Goal: Task Accomplishment & Management: Manage account settings

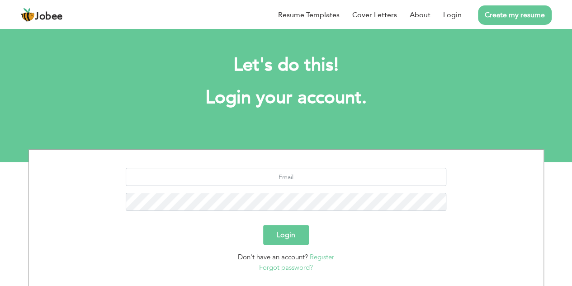
scroll to position [57, 0]
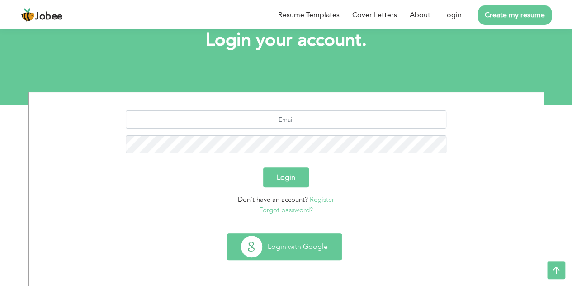
click at [300, 237] on button "Login with Google" at bounding box center [284, 246] width 114 height 26
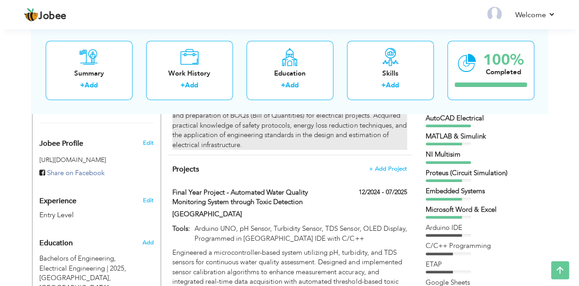
scroll to position [291, 0]
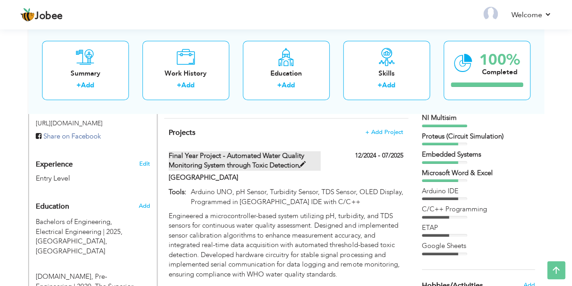
click at [306, 161] on span at bounding box center [302, 164] width 7 height 7
type input "Final Year Project - Automated Water Quality Monitoring System through Toxic De…"
type input "[GEOGRAPHIC_DATA]"
type input "12/2024"
type input "07/2025"
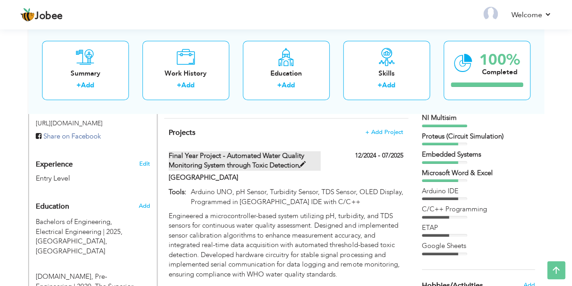
type input "Arduino UNO, pH Sensor, Turbidity Sensor, TDS Sensor, OLED Display, Programmed …"
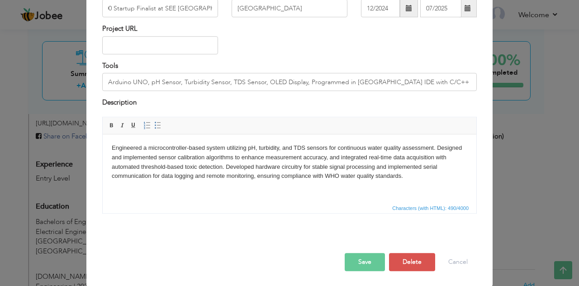
scroll to position [0, 0]
click at [348, 264] on button "Save" at bounding box center [365, 262] width 40 height 18
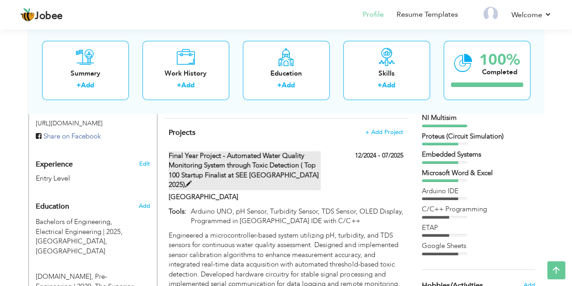
click at [192, 181] on span at bounding box center [188, 184] width 7 height 7
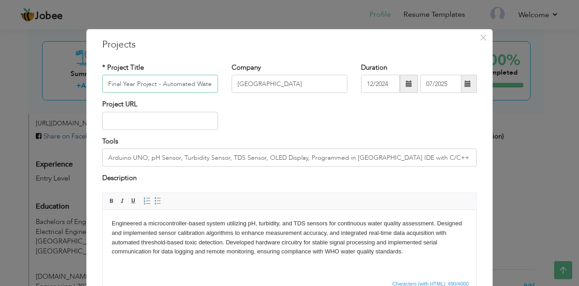
scroll to position [0, 277]
click at [110, 84] on input "Final Year Project - Automated Water Quality Monitoring System through Toxic De…" at bounding box center [160, 84] width 116 height 18
click at [192, 85] on input "Final Year Project - Automated Water Quality Monitoring System through Toxic De…" at bounding box center [160, 84] width 116 height 18
click at [190, 85] on input "Final Year Project - Automated Water Quality Monitoring System through Toxic De…" at bounding box center [160, 84] width 116 height 18
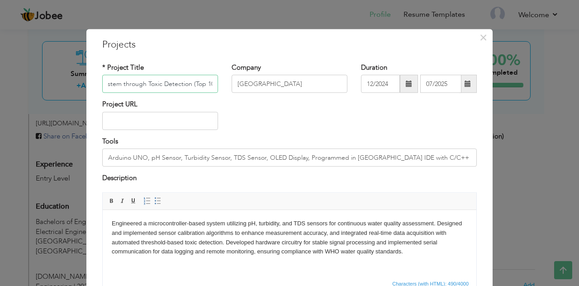
scroll to position [76, 0]
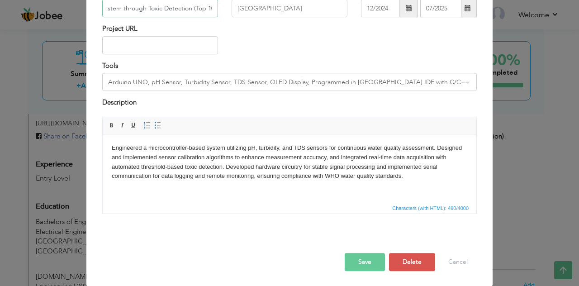
type input "Final Year Project - Automated Water Quality Monitoring System through Toxic De…"
click at [365, 254] on button "Save" at bounding box center [365, 262] width 40 height 18
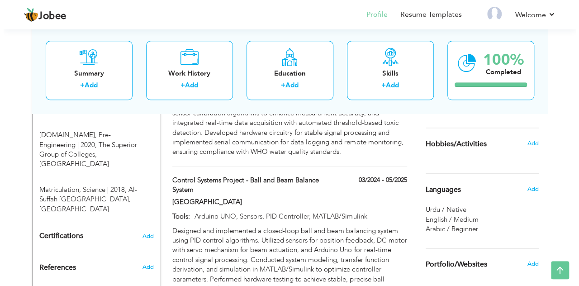
scroll to position [482, 0]
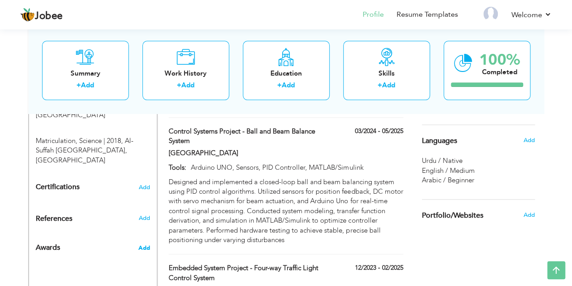
click at [146, 244] on span "Add" at bounding box center [144, 248] width 12 height 8
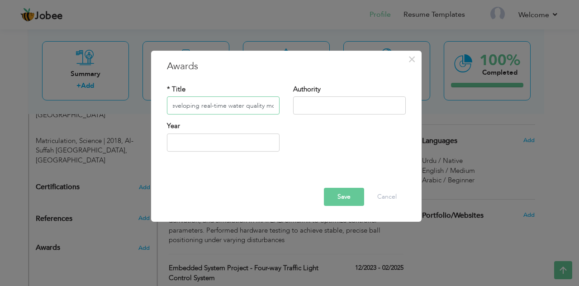
scroll to position [0, 171]
type input "Top 100 Startup Finalist at SEE [GEOGRAPHIC_DATA] for developing real-time wate…"
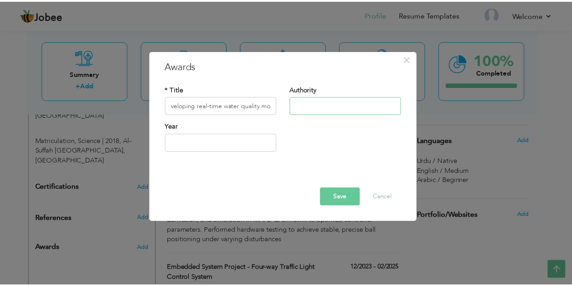
scroll to position [0, 0]
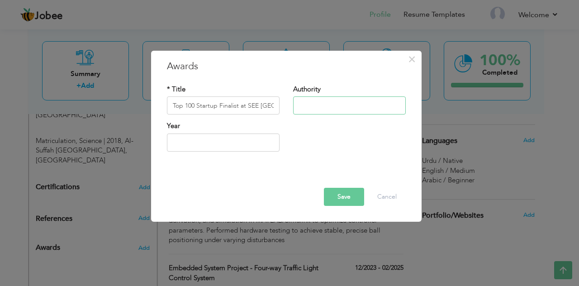
click at [337, 107] on input "text" at bounding box center [349, 106] width 113 height 18
type input "SEE [GEOGRAPHIC_DATA]"
type input "2025"
click at [244, 140] on input "2025" at bounding box center [223, 142] width 113 height 18
click at [335, 194] on button "Save" at bounding box center [344, 197] width 40 height 18
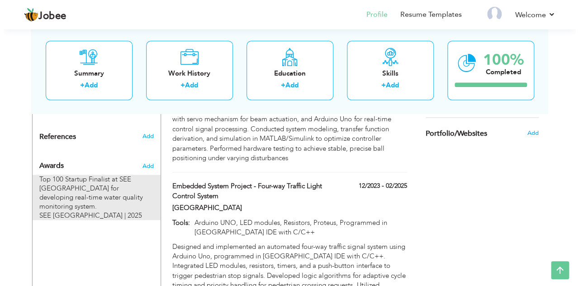
scroll to position [564, 0]
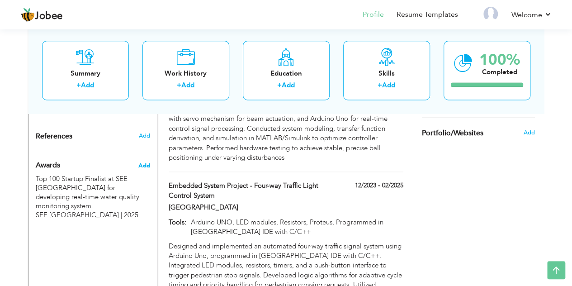
click at [147, 161] on span "Add" at bounding box center [144, 165] width 12 height 8
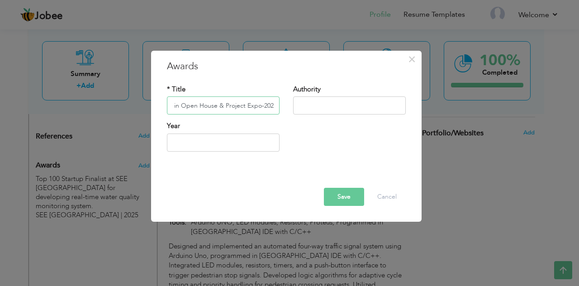
scroll to position [0, 96]
type input "Recognition for Final Year Project in Open House & Project Expo-2025."
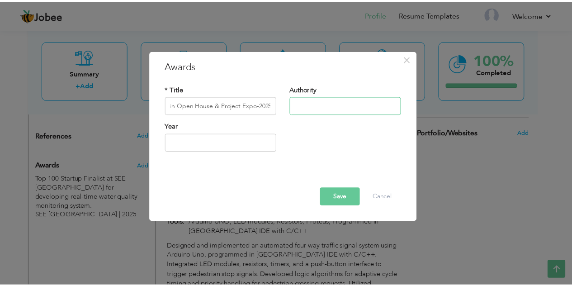
scroll to position [0, 0]
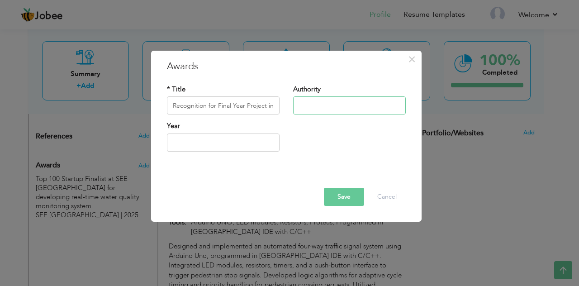
click at [310, 104] on input "text" at bounding box center [349, 106] width 113 height 18
type input "[GEOGRAPHIC_DATA]"
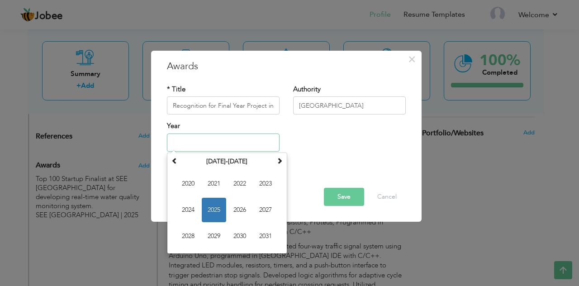
click at [248, 138] on input "text" at bounding box center [223, 142] width 113 height 18
click at [213, 207] on span "2025" at bounding box center [214, 210] width 24 height 24
type input "2025"
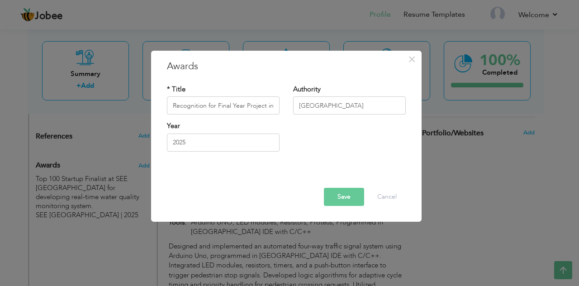
click at [356, 195] on button "Save" at bounding box center [344, 197] width 40 height 18
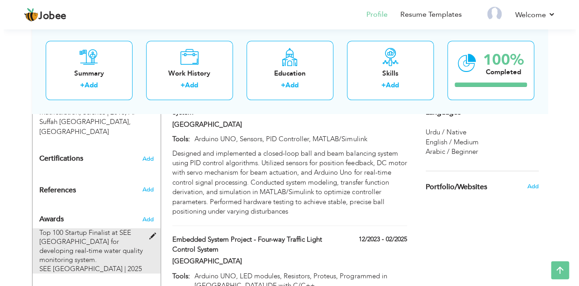
scroll to position [506, 0]
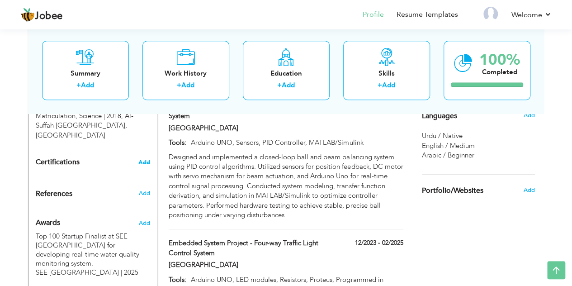
click at [141, 159] on span "Add" at bounding box center [144, 162] width 12 height 6
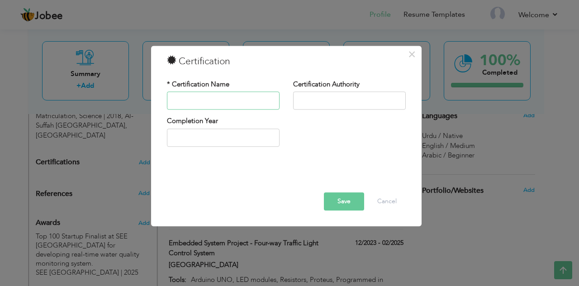
click at [235, 102] on input "text" at bounding box center [223, 101] width 113 height 18
type input "Basics of Game Development - Workshop"
type input "2025"
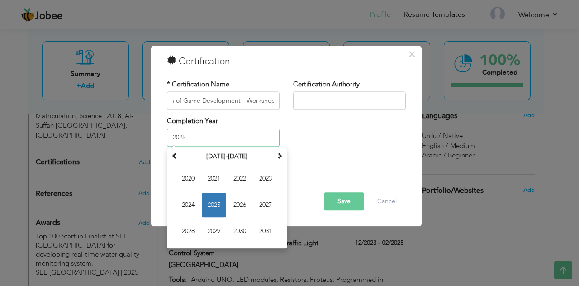
scroll to position [0, 0]
click at [239, 141] on input "2025" at bounding box center [223, 137] width 113 height 18
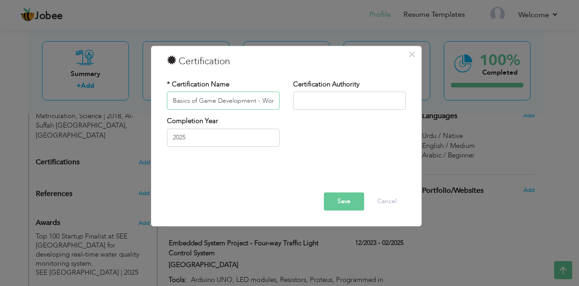
click at [273, 104] on input "Basics of Game Development - Workshop" at bounding box center [223, 101] width 113 height 18
type input "A"
type input "Basics of Game Development - Workshop"
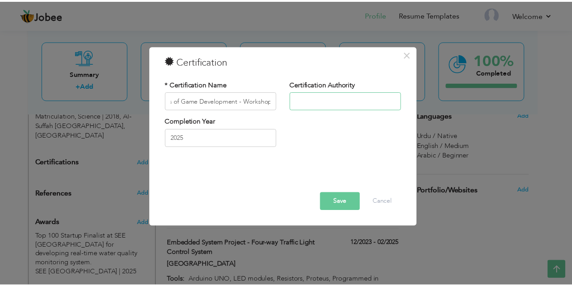
scroll to position [0, 0]
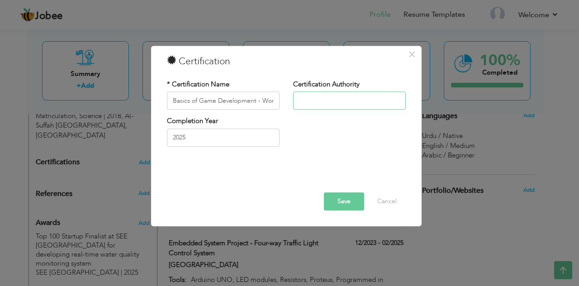
click at [342, 99] on input "text" at bounding box center [349, 101] width 113 height 18
type input "Career Development Center - SU"
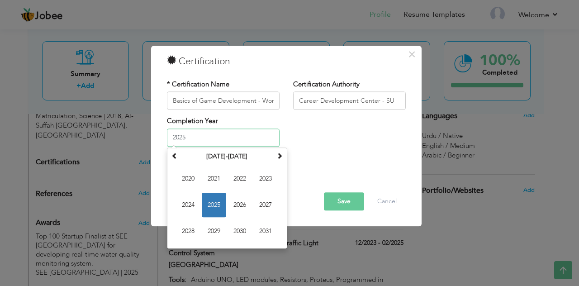
click at [229, 139] on input "2025" at bounding box center [223, 137] width 113 height 18
click at [194, 207] on span "2024" at bounding box center [188, 205] width 24 height 24
type input "2024"
click at [195, 143] on input "2024" at bounding box center [223, 137] width 113 height 18
click at [216, 202] on span "2024" at bounding box center [214, 205] width 24 height 24
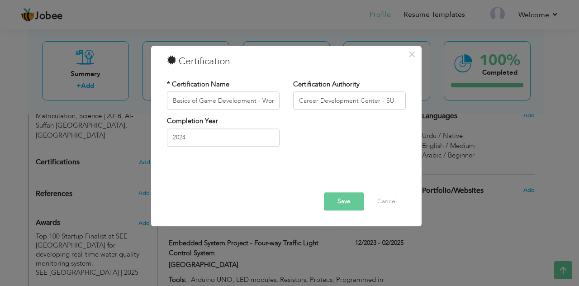
click at [346, 198] on button "Save" at bounding box center [344, 202] width 40 height 18
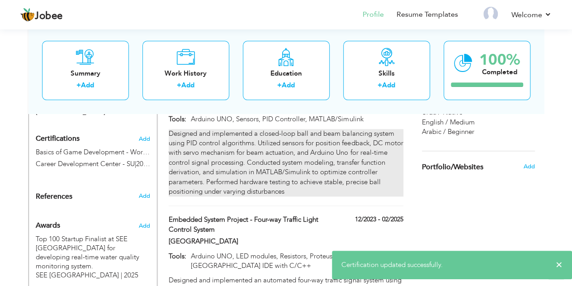
scroll to position [485, 0]
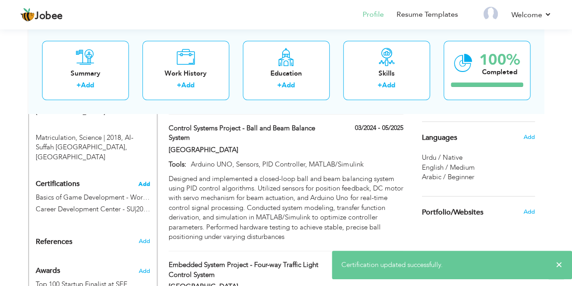
click at [148, 181] on span "Add" at bounding box center [144, 184] width 12 height 6
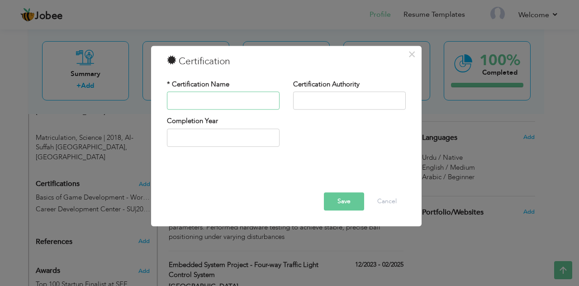
click at [237, 102] on input "text" at bounding box center [223, 101] width 113 height 18
type input "Content creation using AI"
click at [317, 94] on input "text" at bounding box center [349, 101] width 113 height 18
type input "Career Development Center - SU"
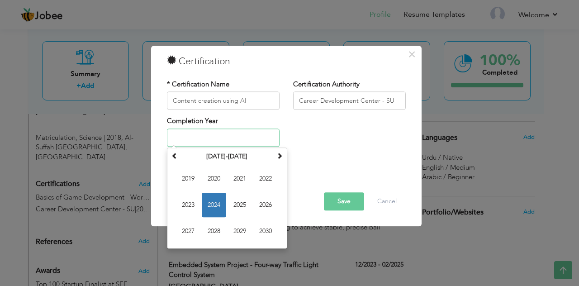
click at [224, 134] on input "text" at bounding box center [223, 137] width 113 height 18
click at [214, 213] on span "2024" at bounding box center [214, 205] width 24 height 24
type input "2024"
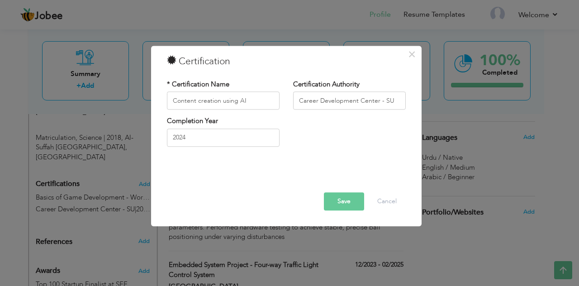
click at [339, 202] on button "Save" at bounding box center [344, 202] width 40 height 18
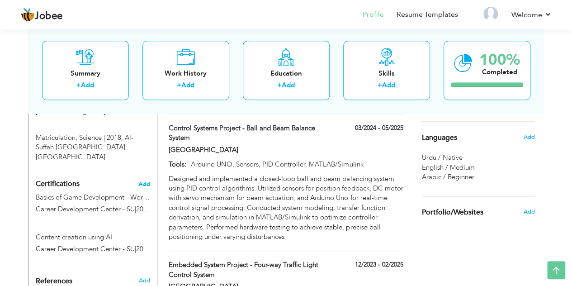
click at [139, 181] on span "Add" at bounding box center [144, 184] width 12 height 6
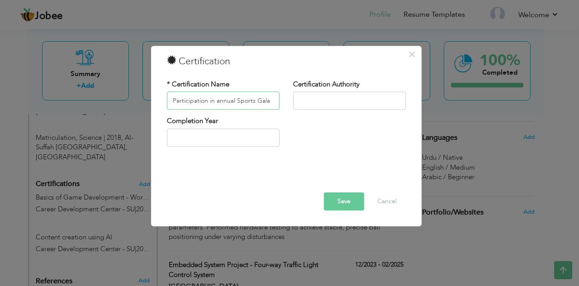
type input "Participation in annual Sports Gala"
click at [310, 99] on input "text" at bounding box center [349, 101] width 113 height 18
type input "[GEOGRAPHIC_DATA]"
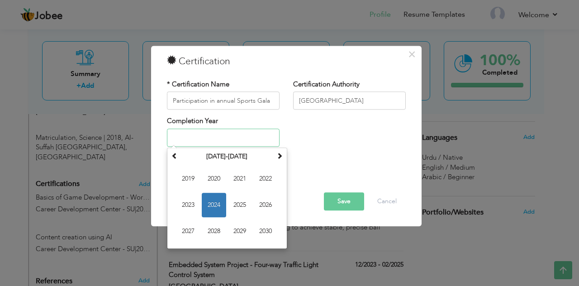
click at [223, 139] on input "text" at bounding box center [223, 137] width 113 height 18
click at [245, 208] on span "2025" at bounding box center [239, 205] width 24 height 24
type input "2025"
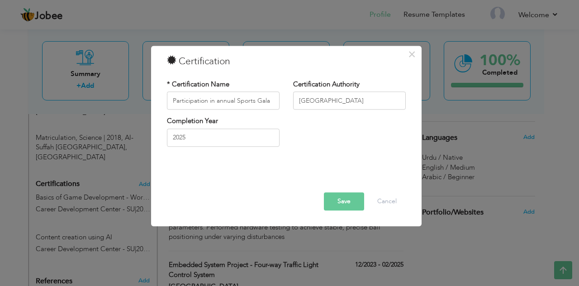
click at [354, 201] on button "Save" at bounding box center [344, 202] width 40 height 18
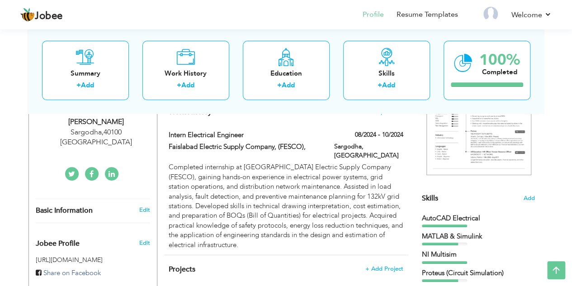
scroll to position [195, 0]
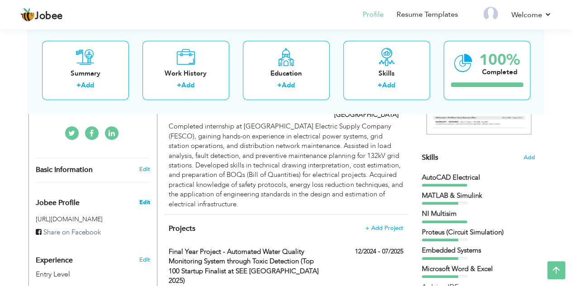
click at [149, 198] on span "Edit" at bounding box center [144, 202] width 11 height 8
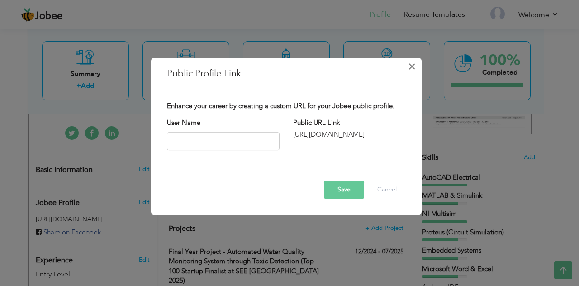
click at [416, 66] on button "×" at bounding box center [412, 66] width 14 height 14
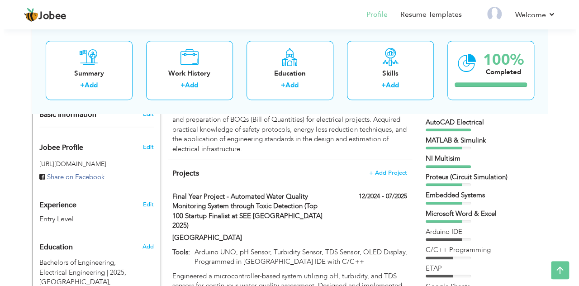
scroll to position [156, 0]
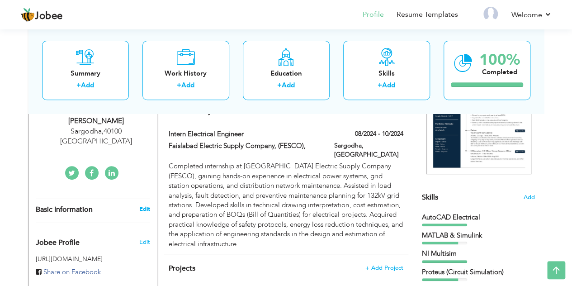
click at [143, 205] on link "Edit" at bounding box center [144, 209] width 11 height 8
type input "[PERSON_NAME]"
type input "92300 6045435"
select select "number:166"
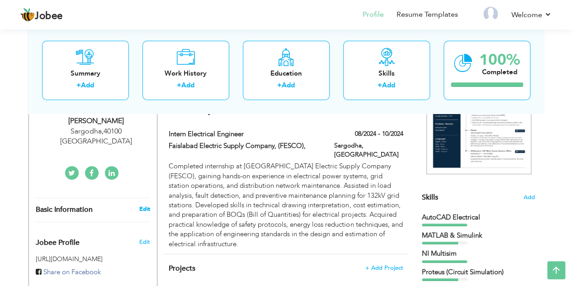
type input "40100"
type input "Sargodha"
select select "number:1"
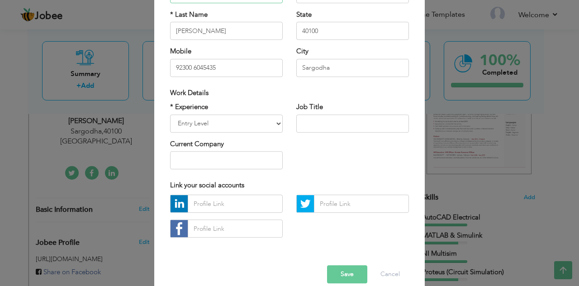
scroll to position [122, 0]
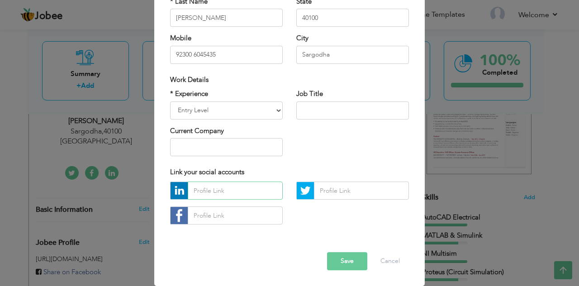
click at [215, 188] on input "text" at bounding box center [235, 191] width 95 height 18
paste input "http://linkedin.com/in/zabiullah-khokhar-95bb8630a"
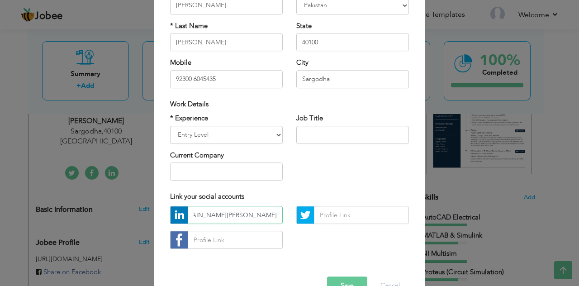
scroll to position [111, 0]
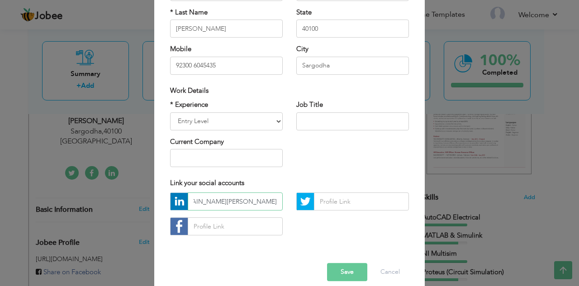
type input "http://linkedin.com/in/zabiullah-khokhar-95bb8630a"
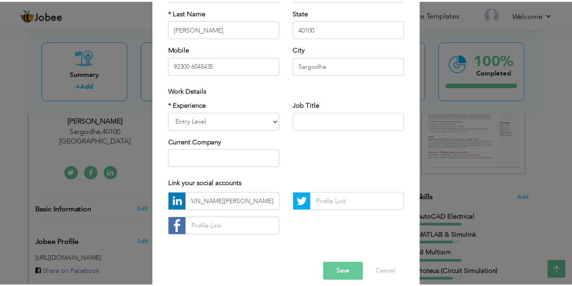
scroll to position [0, 0]
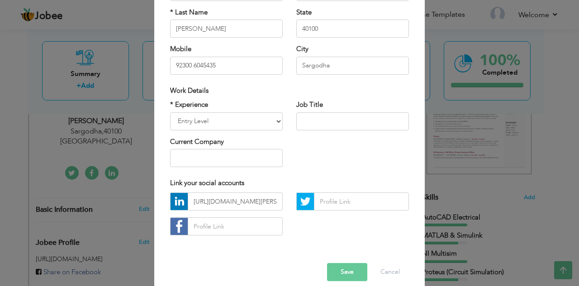
click at [337, 265] on button "Save" at bounding box center [347, 272] width 40 height 18
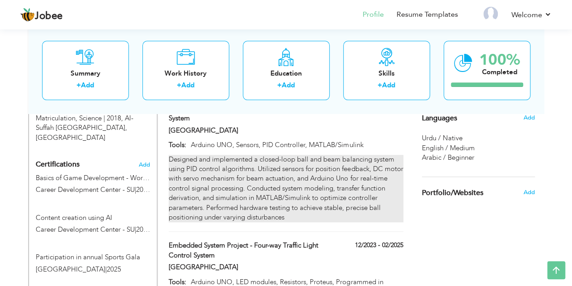
scroll to position [505, 0]
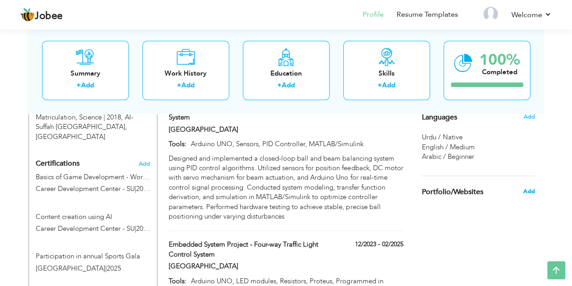
click at [533, 191] on span "Add" at bounding box center [529, 191] width 12 height 8
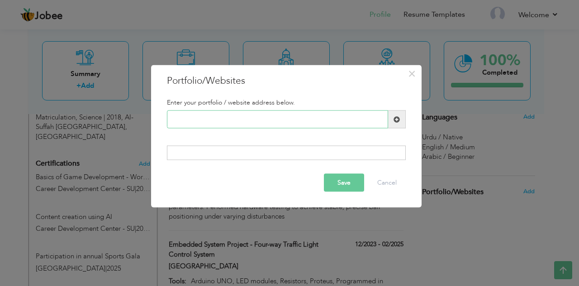
click at [347, 117] on input "text" at bounding box center [277, 119] width 221 height 18
type input "z"
click at [412, 73] on span "×" at bounding box center [412, 74] width 8 height 16
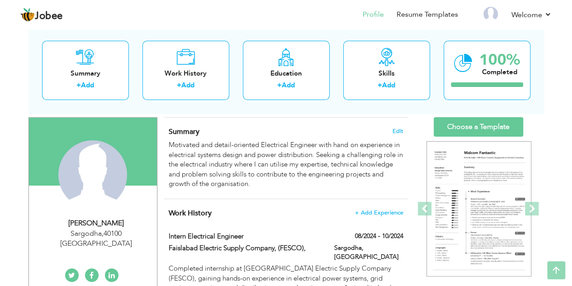
scroll to position [44, 0]
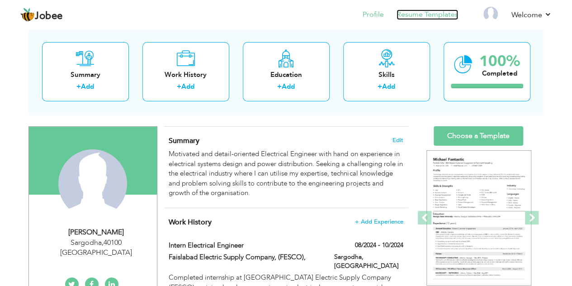
click at [442, 14] on link "Resume Templates" at bounding box center [427, 14] width 61 height 10
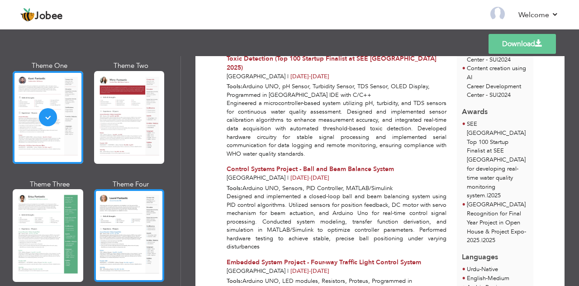
scroll to position [50, 0]
click at [127, 218] on div at bounding box center [129, 235] width 71 height 93
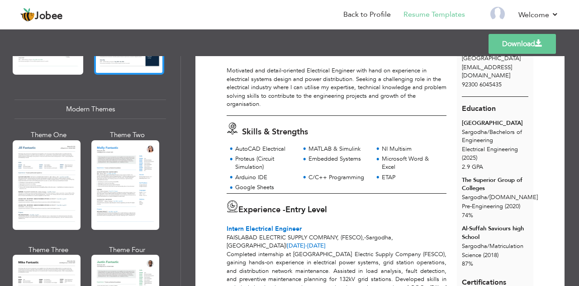
scroll to position [387, 0]
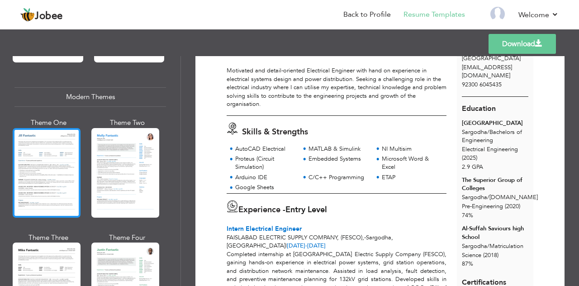
click at [46, 158] on div at bounding box center [47, 173] width 68 height 90
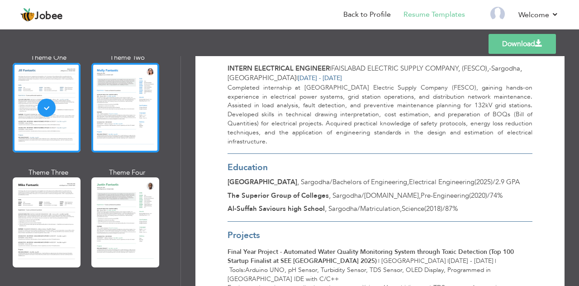
scroll to position [452, 0]
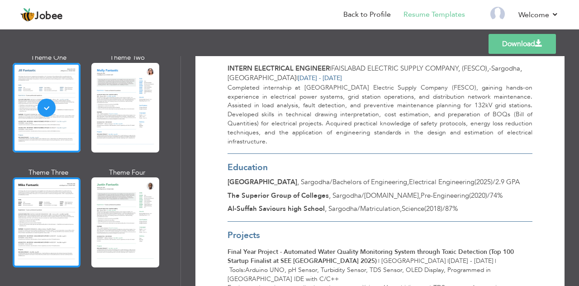
click at [59, 204] on div at bounding box center [47, 222] width 68 height 90
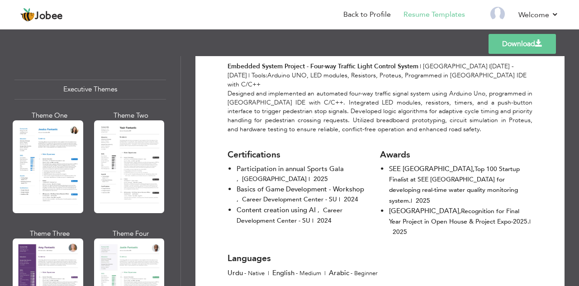
scroll to position [664, 0]
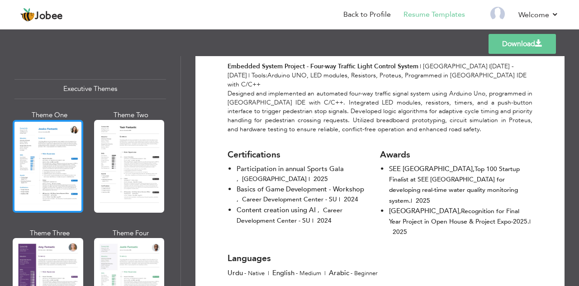
click at [70, 168] on div at bounding box center [48, 166] width 71 height 93
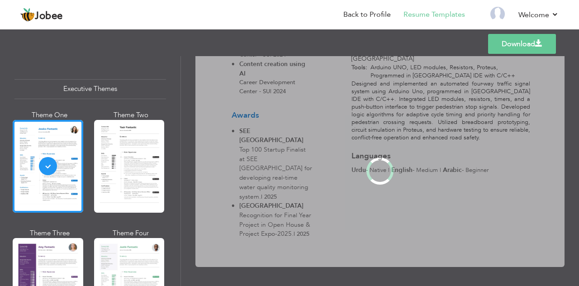
scroll to position [663, 0]
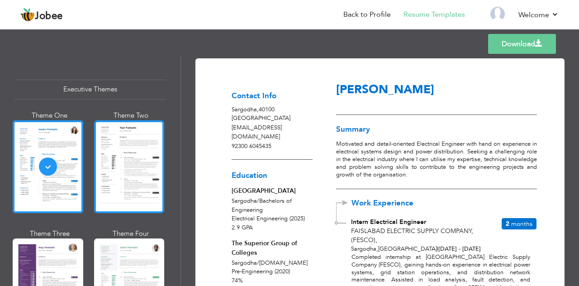
click at [141, 169] on div at bounding box center [129, 166] width 71 height 93
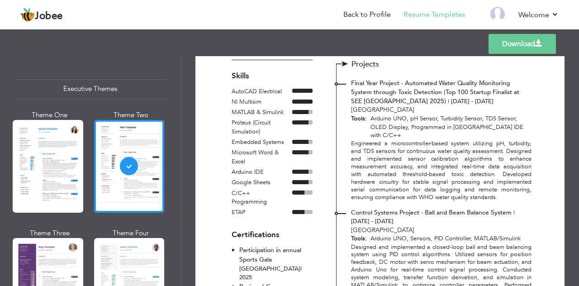
scroll to position [276, 0]
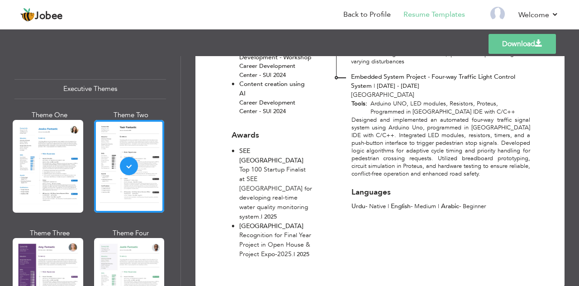
click at [235, 161] on li "SEE Pakistan Top 100 Startup Finalist at SEE Pakistan for developing real-time …" at bounding box center [272, 183] width 81 height 75
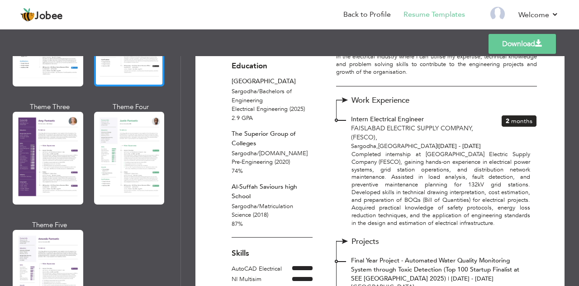
scroll to position [789, 0]
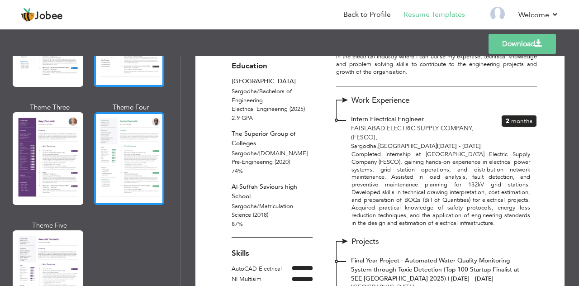
click at [126, 175] on div at bounding box center [129, 158] width 71 height 93
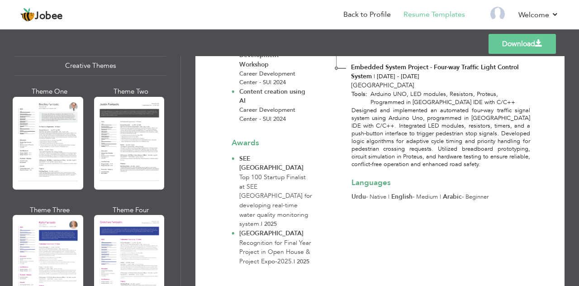
scroll to position [1082, 0]
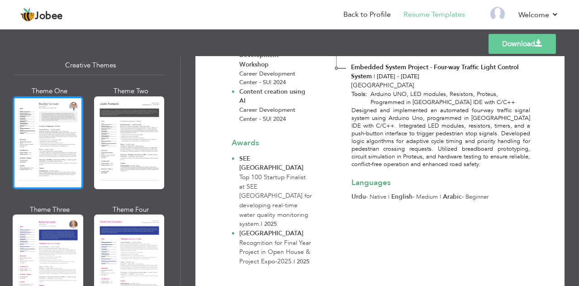
click at [62, 134] on div at bounding box center [48, 142] width 71 height 93
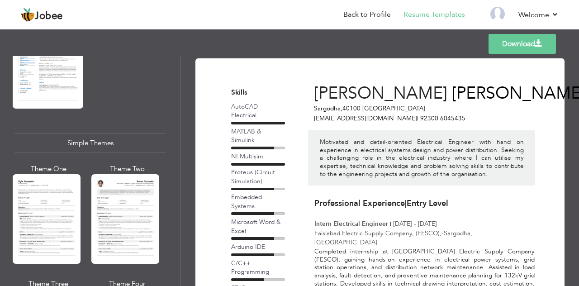
scroll to position [1517, 0]
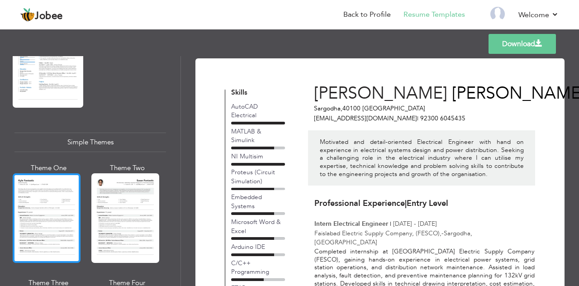
click at [52, 189] on div at bounding box center [47, 218] width 68 height 90
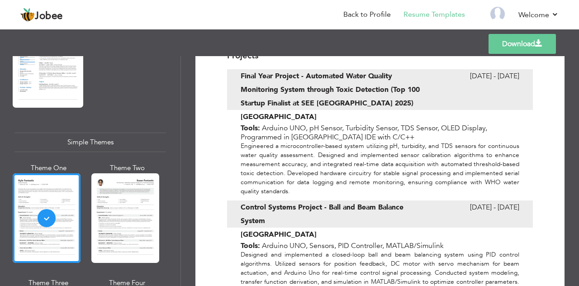
scroll to position [1614, 0]
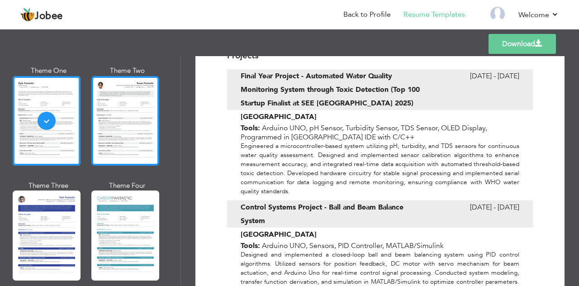
click at [148, 117] on div at bounding box center [125, 121] width 68 height 90
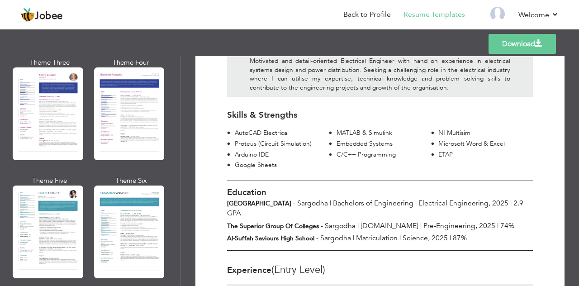
scroll to position [1224, 0]
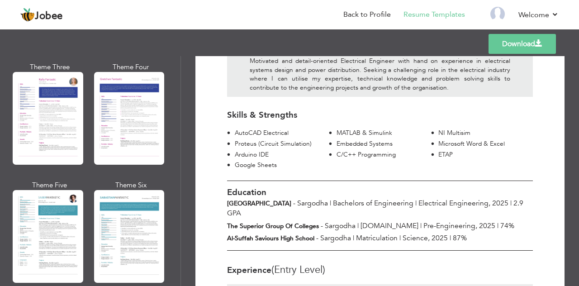
click at [146, 162] on div "Theme One Theme Two Theme Three Theme Four" at bounding box center [89, 180] width 151 height 473
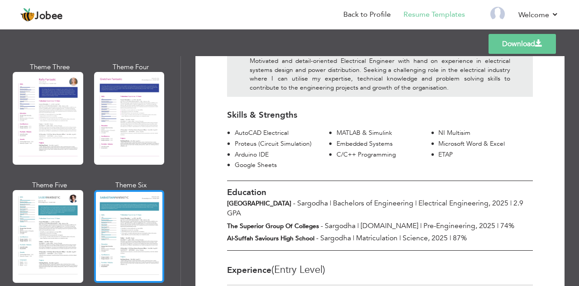
click at [133, 194] on div at bounding box center [129, 236] width 71 height 93
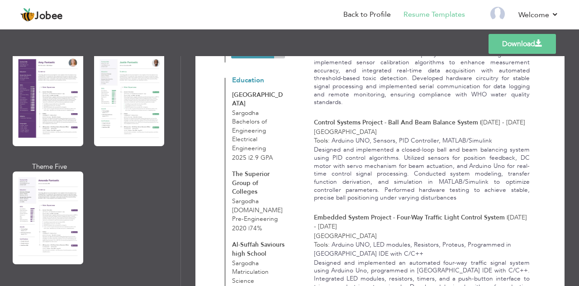
scroll to position [846, 0]
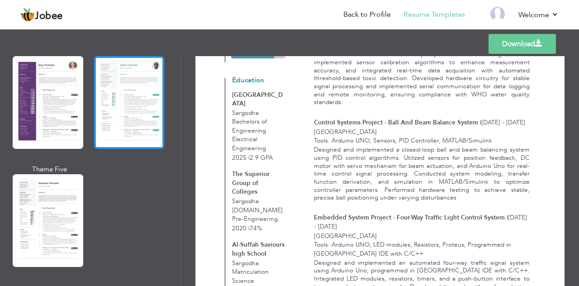
click at [141, 121] on div at bounding box center [129, 102] width 71 height 93
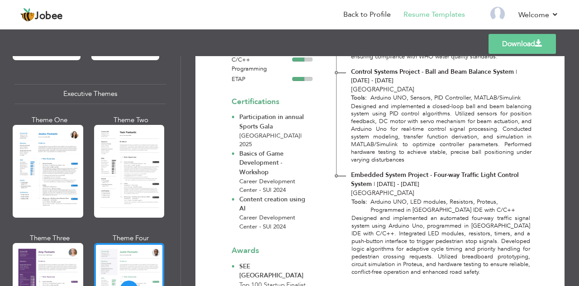
scroll to position [658, 0]
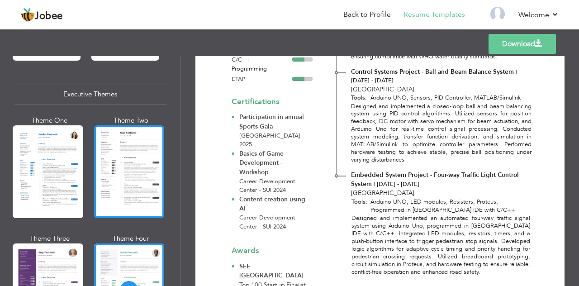
click at [135, 163] on div at bounding box center [129, 171] width 71 height 93
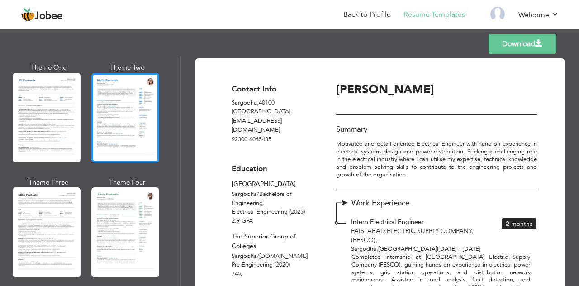
scroll to position [441, 0]
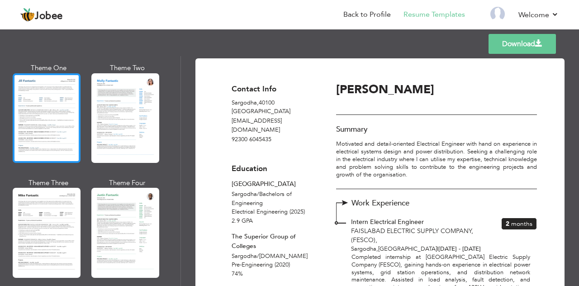
click at [62, 109] on div at bounding box center [47, 118] width 68 height 90
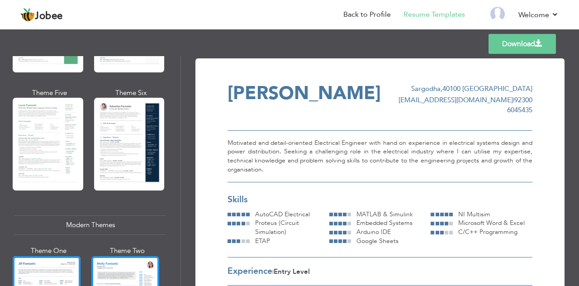
scroll to position [258, 0]
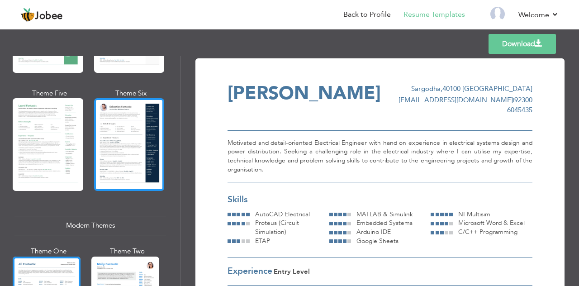
click at [129, 158] on div at bounding box center [129, 144] width 71 height 93
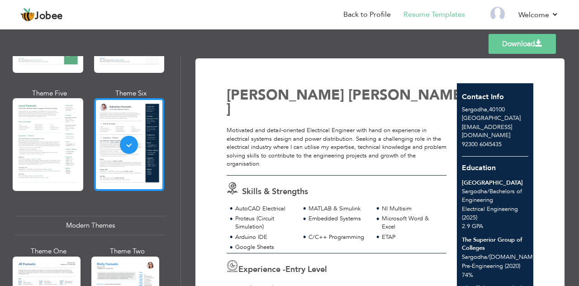
scroll to position [156, 0]
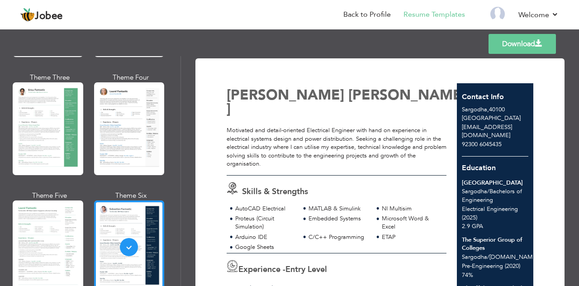
click at [132, 125] on div at bounding box center [129, 128] width 71 height 93
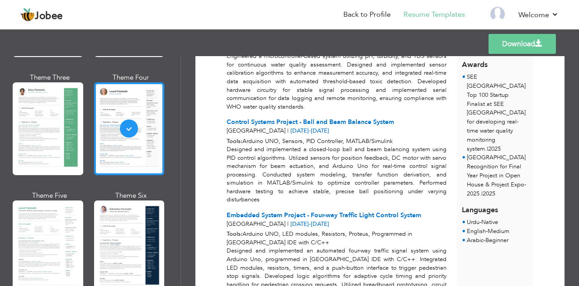
scroll to position [114, 0]
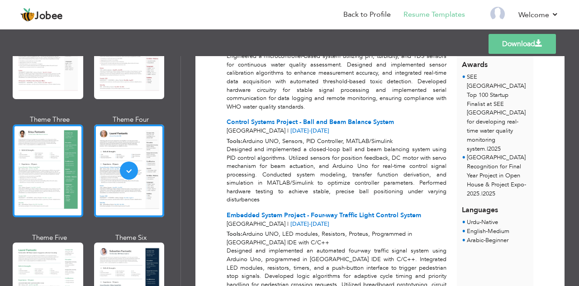
click at [30, 153] on div at bounding box center [48, 170] width 71 height 93
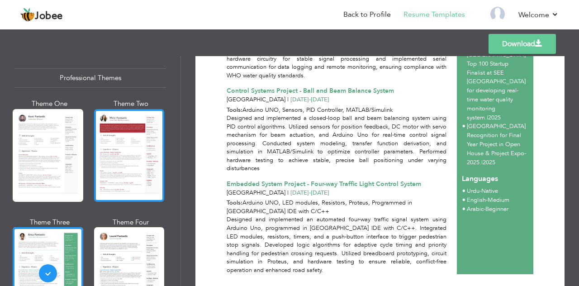
scroll to position [0, 0]
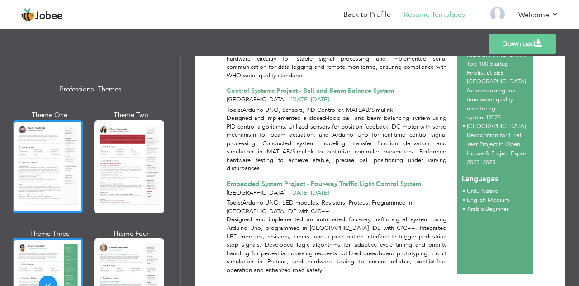
click at [62, 178] on div at bounding box center [48, 166] width 71 height 93
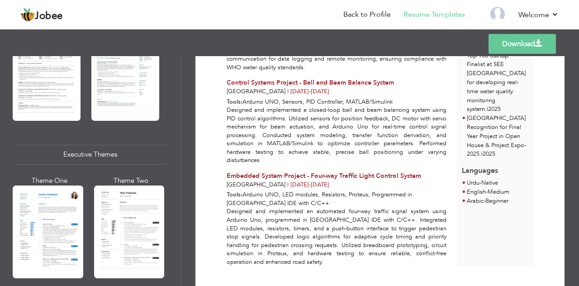
scroll to position [645, 0]
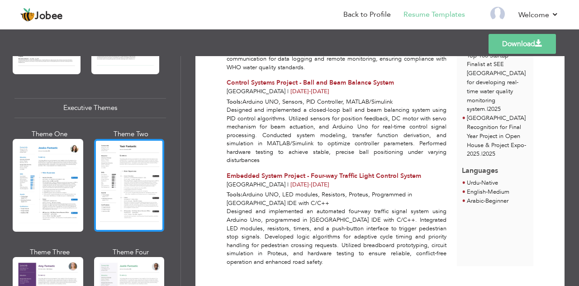
click at [127, 186] on div at bounding box center [129, 185] width 71 height 93
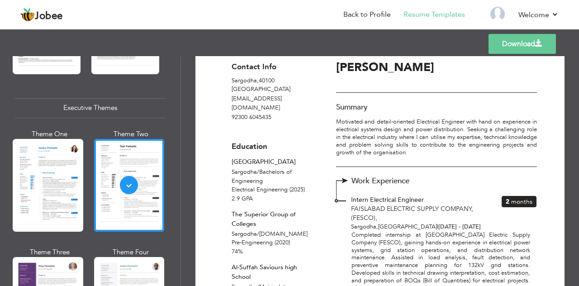
scroll to position [22, 0]
click at [512, 43] on link "Download" at bounding box center [521, 44] width 67 height 20
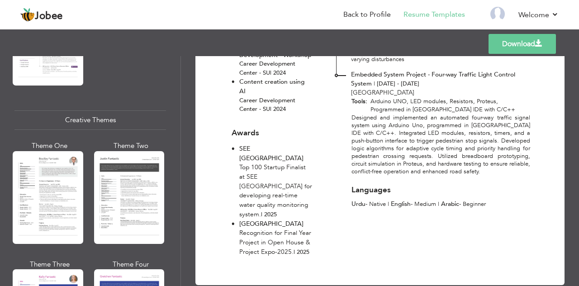
scroll to position [1030, 0]
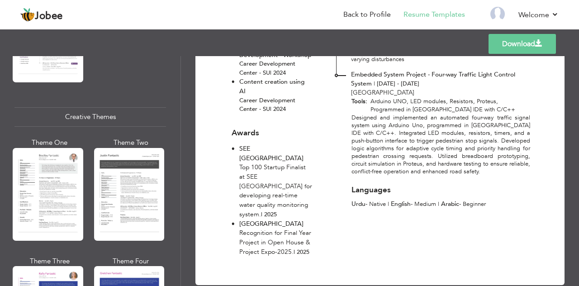
click at [136, 186] on div at bounding box center [129, 194] width 71 height 93
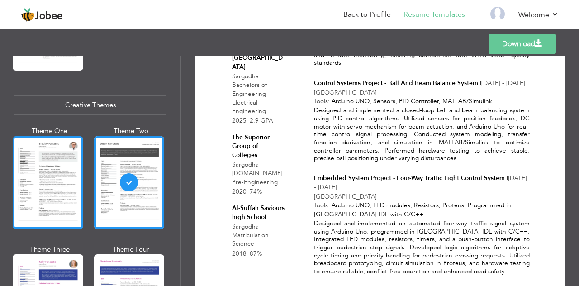
scroll to position [1042, 0]
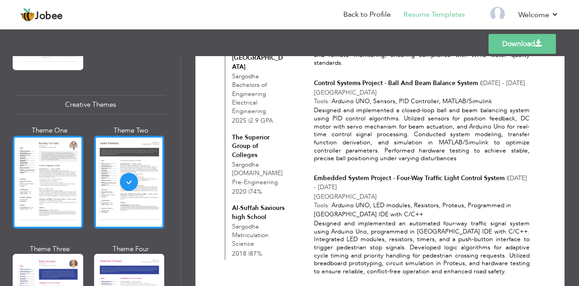
click at [47, 168] on div at bounding box center [48, 182] width 71 height 93
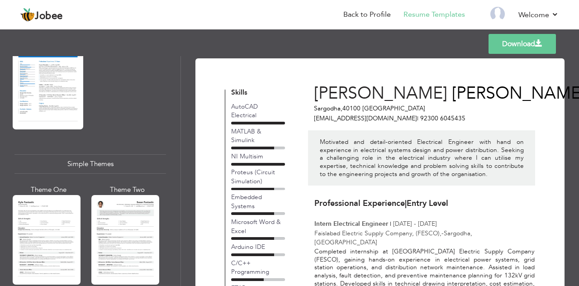
scroll to position [1614, 0]
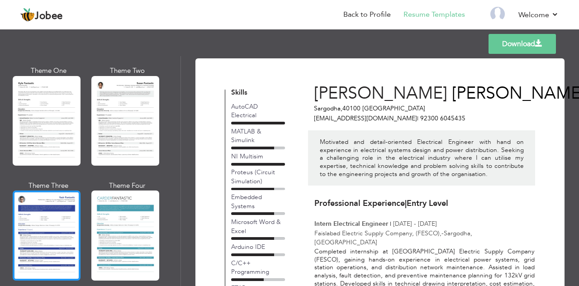
click at [57, 195] on div at bounding box center [47, 235] width 68 height 90
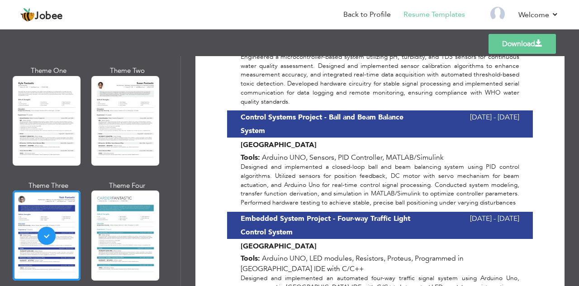
scroll to position [520, 0]
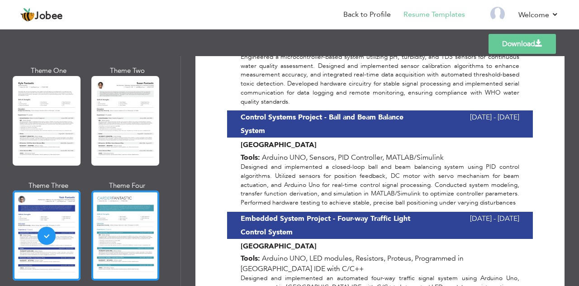
click at [135, 232] on div at bounding box center [125, 235] width 68 height 90
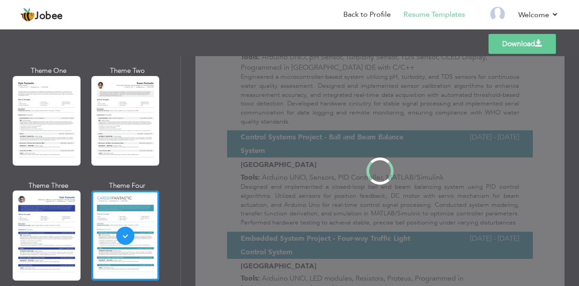
scroll to position [0, 0]
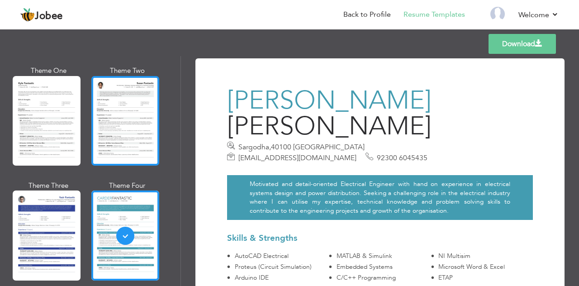
click at [135, 124] on div at bounding box center [125, 121] width 68 height 90
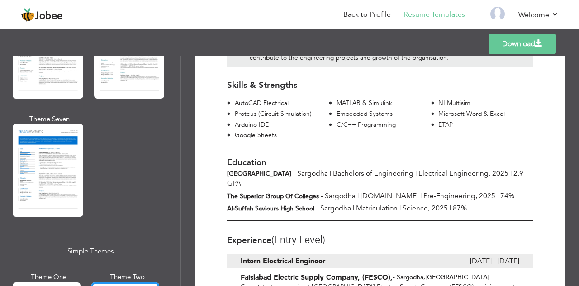
scroll to position [1405, 0]
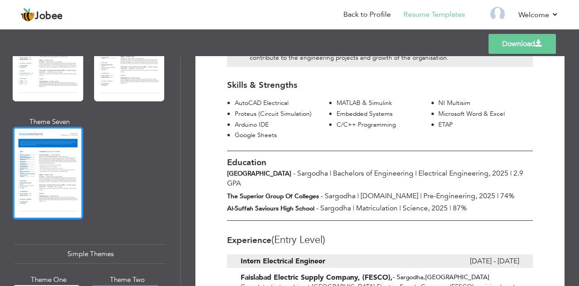
click at [50, 145] on div at bounding box center [48, 173] width 71 height 93
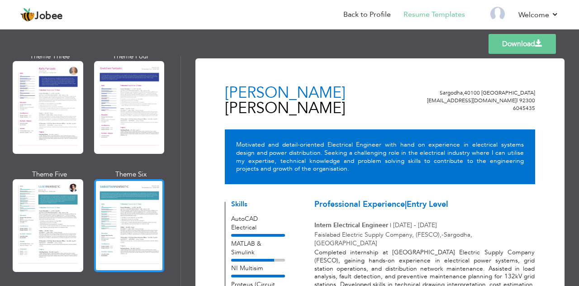
scroll to position [1234, 0]
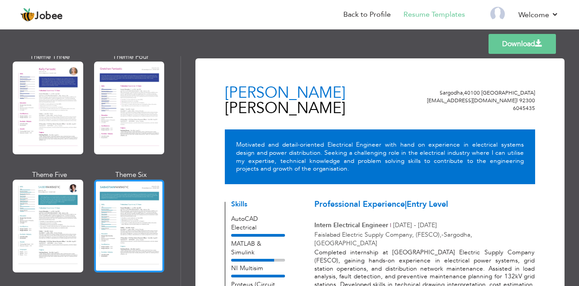
click at [108, 197] on div at bounding box center [129, 226] width 71 height 93
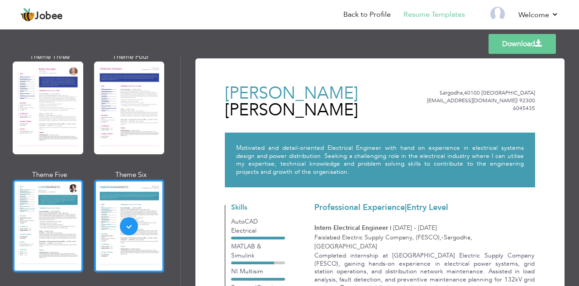
click at [74, 208] on div at bounding box center [48, 226] width 71 height 93
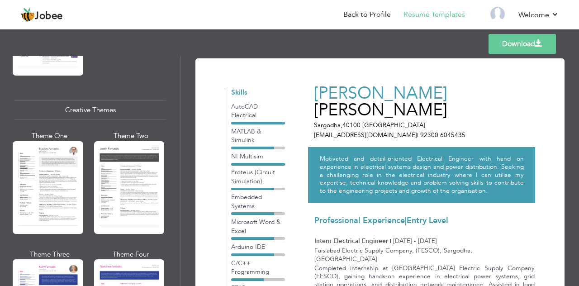
scroll to position [1036, 0]
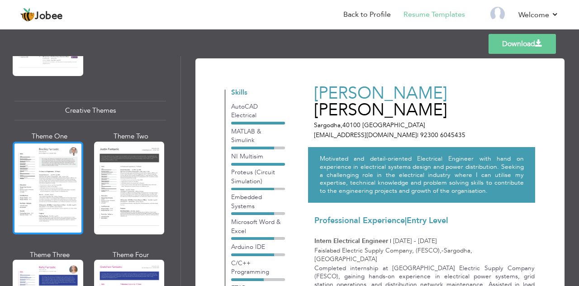
click at [61, 191] on div at bounding box center [48, 188] width 71 height 93
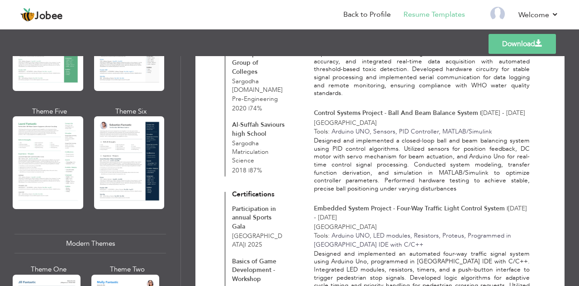
scroll to position [239, 0]
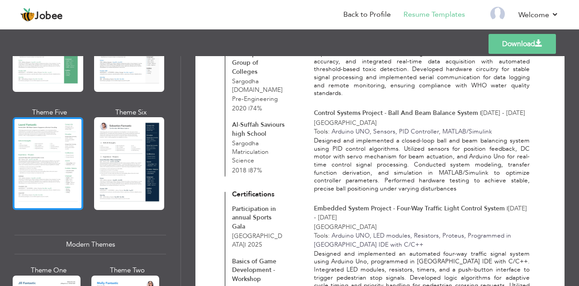
click at [42, 166] on div at bounding box center [48, 163] width 71 height 93
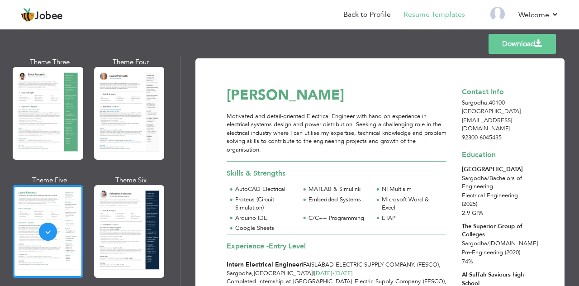
scroll to position [170, 0]
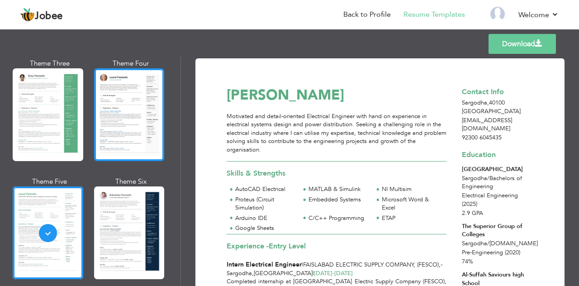
click at [118, 138] on div at bounding box center [129, 114] width 71 height 93
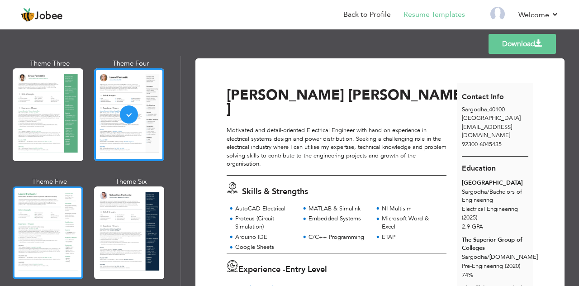
click at [68, 231] on div at bounding box center [48, 232] width 71 height 93
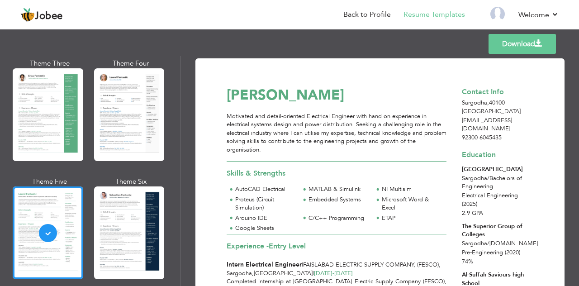
click at [508, 50] on link "Download" at bounding box center [521, 44] width 67 height 20
click at [378, 21] on li "Back to Profile" at bounding box center [361, 15] width 60 height 24
click at [371, 19] on link "Back to Profile" at bounding box center [366, 14] width 47 height 10
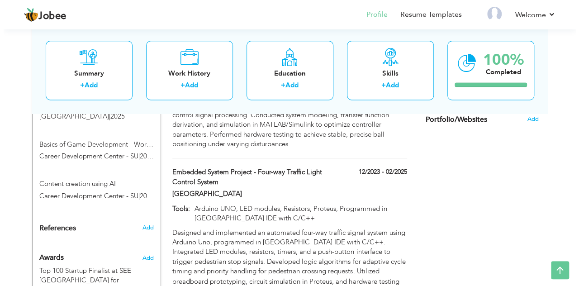
scroll to position [604, 0]
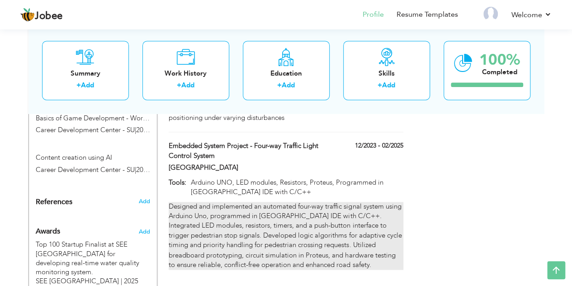
click at [291, 202] on div "Designed and implemented an automated four-way traffic signal system using Ardu…" at bounding box center [286, 236] width 234 height 68
type input "Embedded System Project - Four-way Traffic Light Control System"
type input "[GEOGRAPHIC_DATA]"
type input "12/2023"
type input "02/2025"
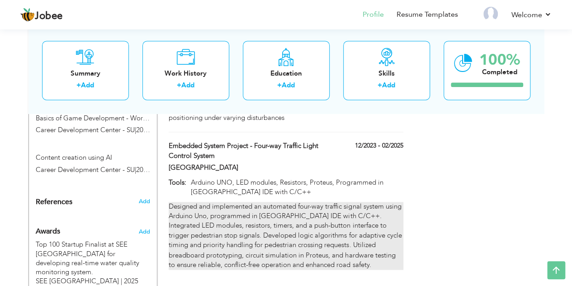
type input "Arduino UNO, LED modules, Resistors, Proteus, Programmed in [GEOGRAPHIC_DATA] I…"
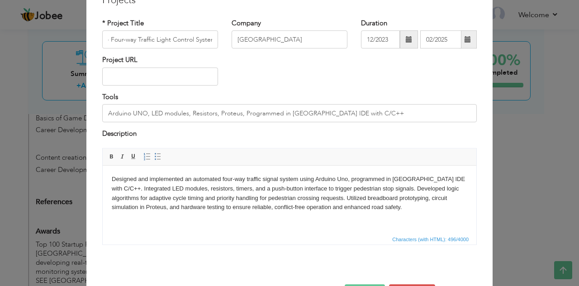
scroll to position [0, 0]
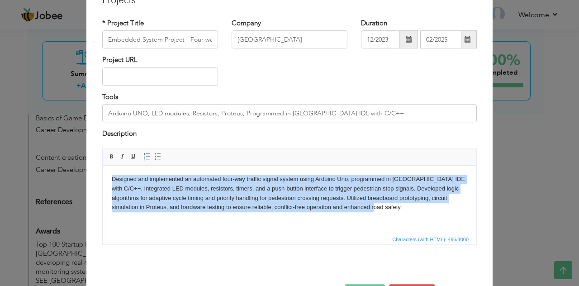
drag, startPoint x: 343, startPoint y: 208, endPoint x: 108, endPoint y: 175, distance: 237.0
click at [108, 175] on html "Designed and implemented an automated four-way traffic signal system using Ardu…" at bounding box center [289, 193] width 373 height 56
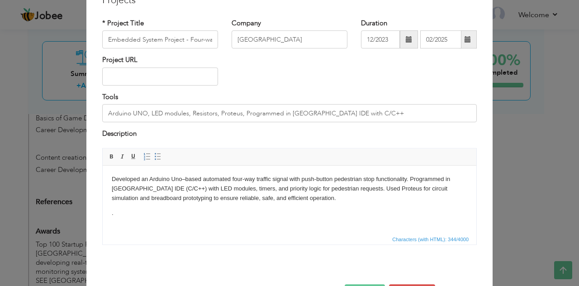
click at [140, 180] on p "Developed an Arduino Uno–based automated four-way traffic signal with push-butt…" at bounding box center [289, 188] width 355 height 28
click at [301, 198] on p "Designed an Arduino Uno–based automated four-way traffic signal with push-butto…" at bounding box center [289, 188] width 355 height 28
click at [403, 181] on p "Designed an Arduino Uno–based automated four-way traffic signal with push-butto…" at bounding box center [289, 188] width 355 height 28
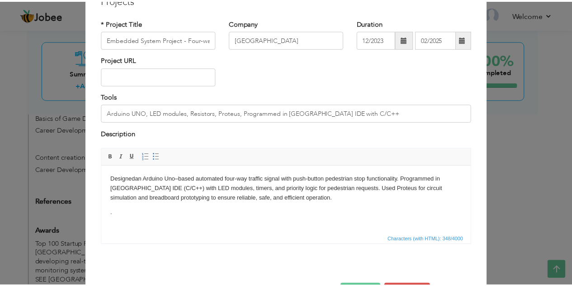
scroll to position [76, 0]
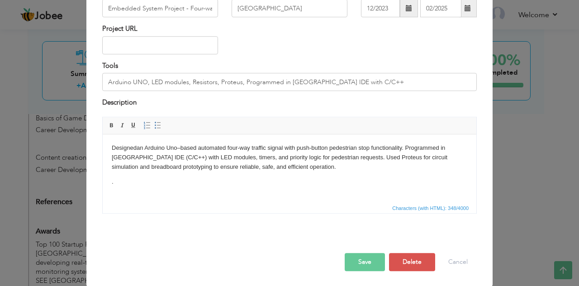
click at [362, 257] on button "Save" at bounding box center [365, 262] width 40 height 18
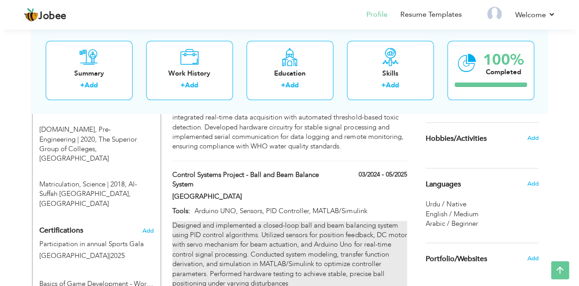
scroll to position [438, 0]
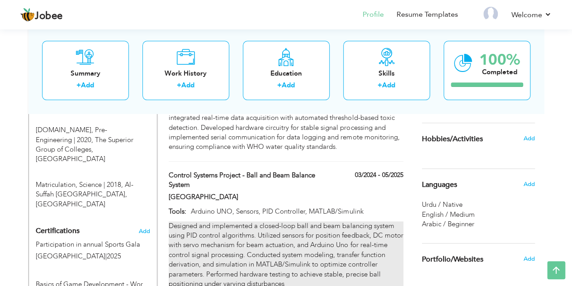
click at [394, 225] on div "Designed and implemented a closed-loop ball and beam balancing system using PID…" at bounding box center [286, 255] width 234 height 68
type input "Control Systems Project - Ball and Beam Balance System"
type input "03/2024"
type input "05/2025"
type input "Arduino UNO, Sensors, PID Controller, MATLAB/Simulink"
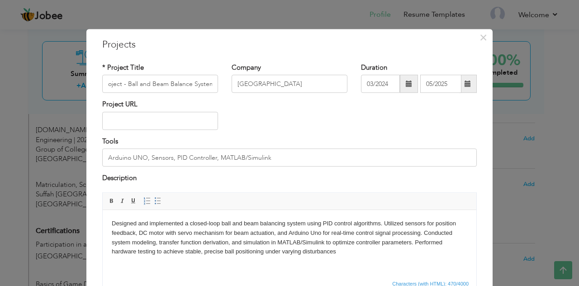
scroll to position [0, 0]
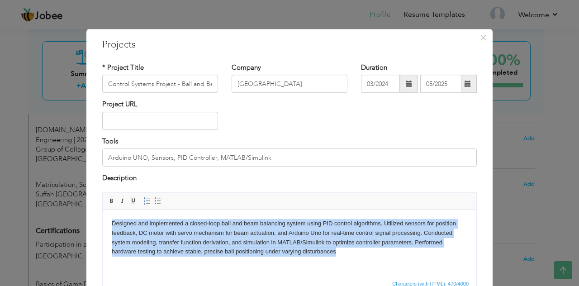
drag, startPoint x: 339, startPoint y: 255, endPoint x: 109, endPoint y: 222, distance: 232.4
click at [109, 222] on html "Designed and implemented a closed-loop ball and beam balancing system using PID…" at bounding box center [289, 237] width 373 height 56
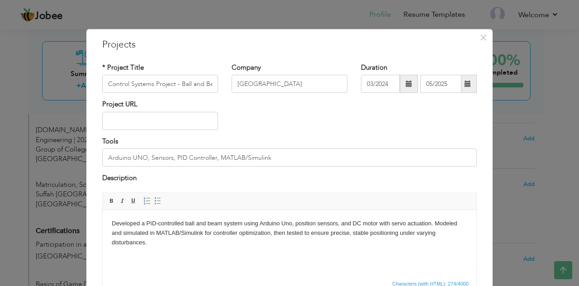
click at [140, 222] on p "Developed a PID-controlled ball and beam system using Arduino Uno, position sen…" at bounding box center [289, 232] width 355 height 28
click at [161, 241] on p "Developed a PID-controlled ball and beam system using Arduino Uno, position sen…" at bounding box center [289, 232] width 355 height 28
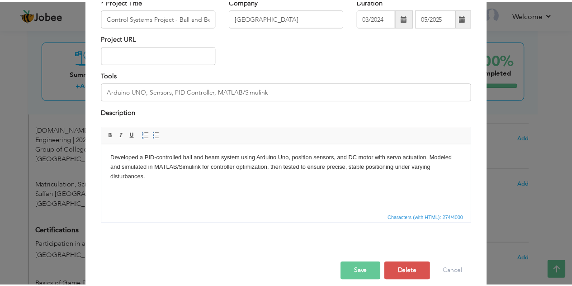
scroll to position [76, 0]
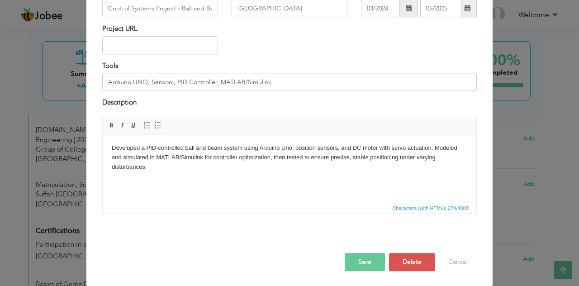
click at [362, 259] on button "Save" at bounding box center [365, 262] width 40 height 18
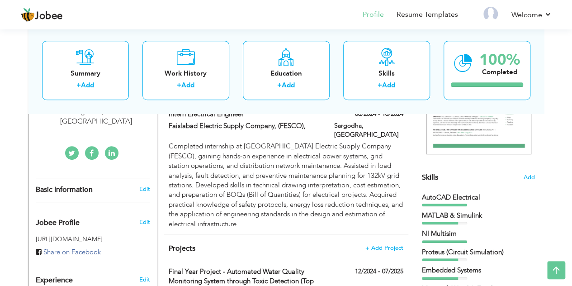
scroll to position [175, 0]
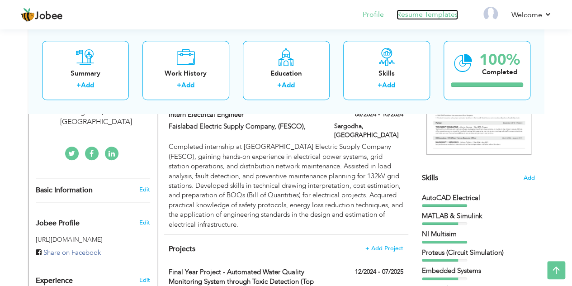
click at [435, 14] on link "Resume Templates" at bounding box center [427, 14] width 61 height 10
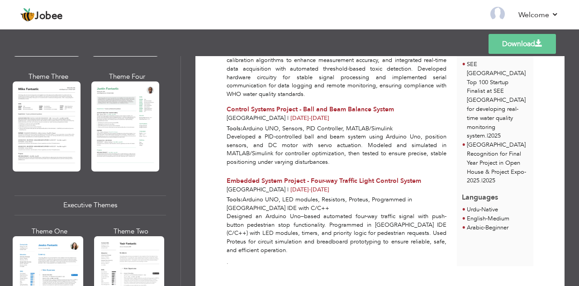
scroll to position [614, 0]
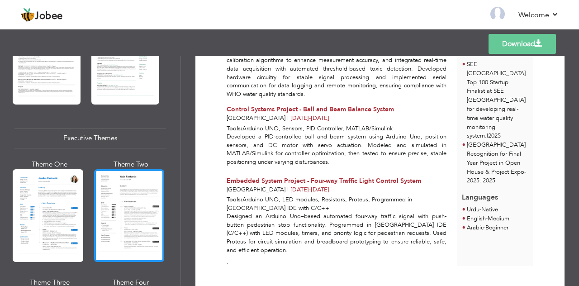
click at [132, 190] on div at bounding box center [129, 215] width 71 height 93
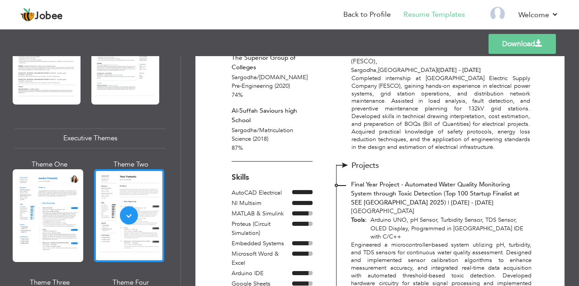
scroll to position [176, 0]
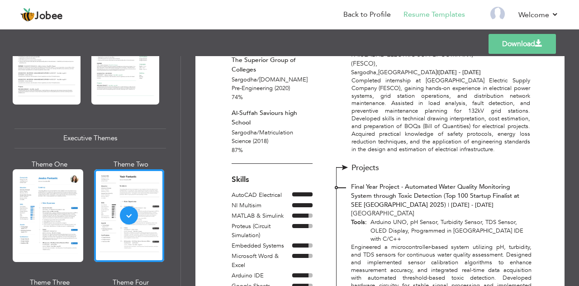
click at [523, 41] on link "Download" at bounding box center [521, 44] width 67 height 20
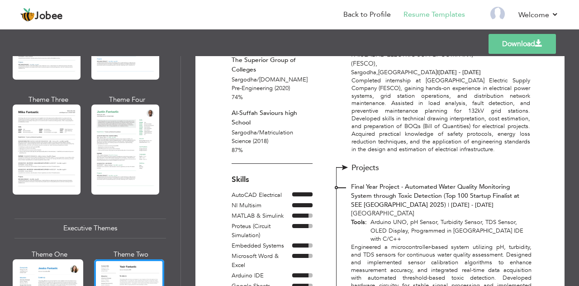
click at [121, 133] on div at bounding box center [125, 149] width 68 height 90
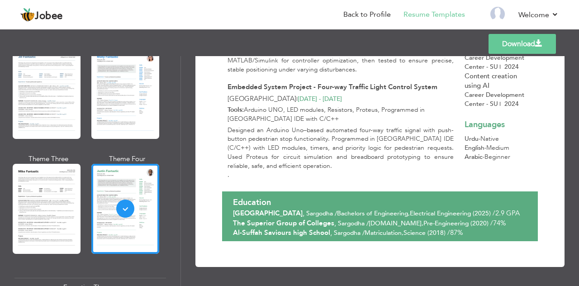
scroll to position [465, 0]
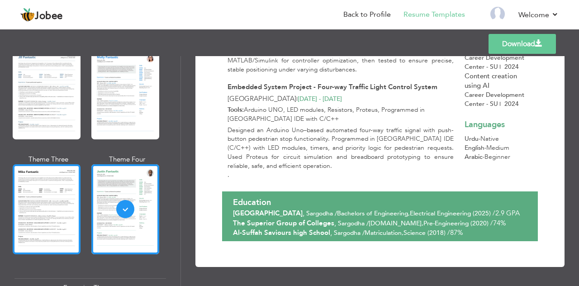
click at [46, 184] on div at bounding box center [47, 209] width 68 height 90
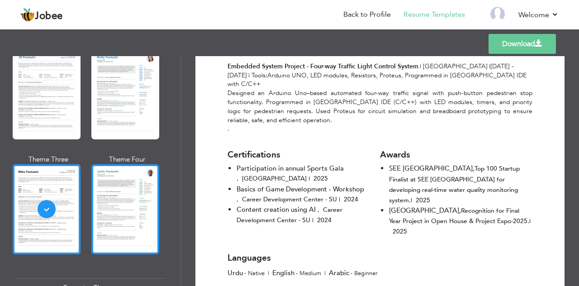
scroll to position [386, 0]
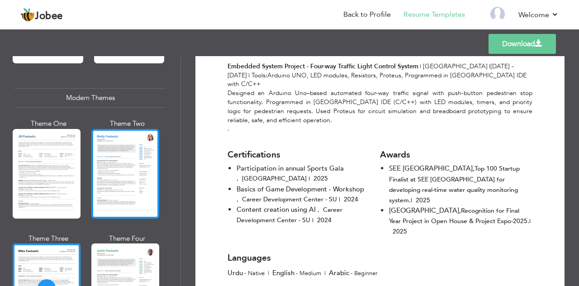
click at [118, 162] on div at bounding box center [125, 174] width 68 height 90
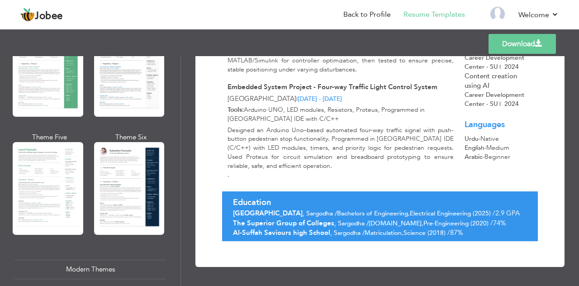
scroll to position [206, 0]
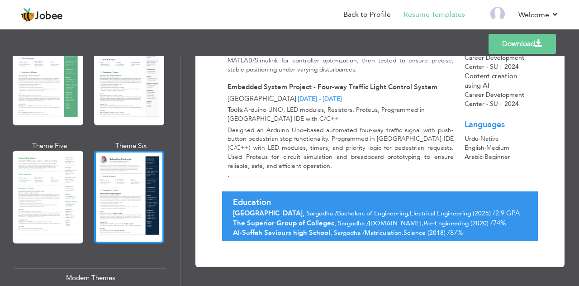
click at [107, 165] on div at bounding box center [129, 197] width 71 height 93
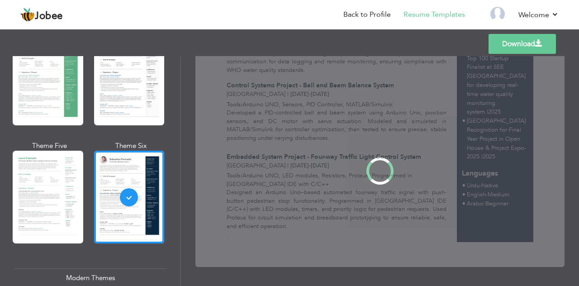
scroll to position [0, 0]
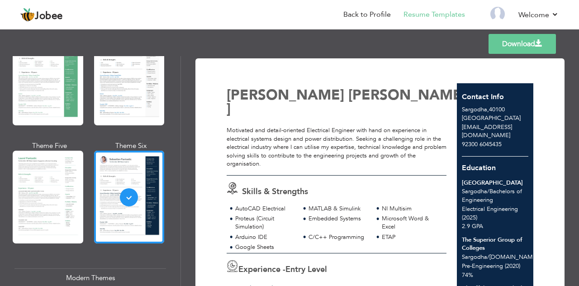
click at [52, 184] on div at bounding box center [48, 197] width 71 height 93
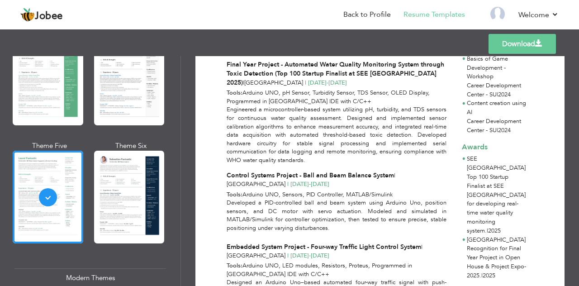
scroll to position [397, 0]
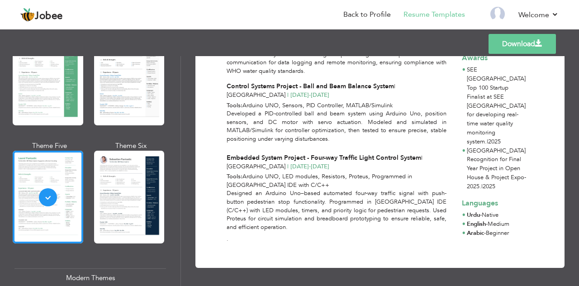
click at [489, 42] on link "Download" at bounding box center [521, 44] width 67 height 20
click at [362, 15] on link "Back to Profile" at bounding box center [366, 14] width 47 height 10
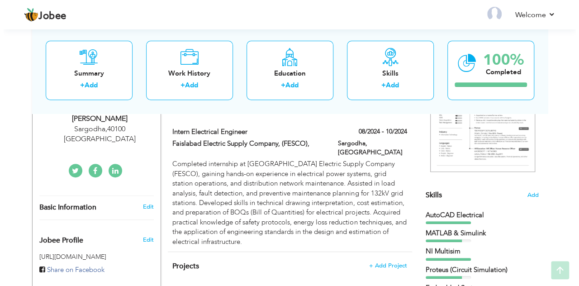
scroll to position [158, 0]
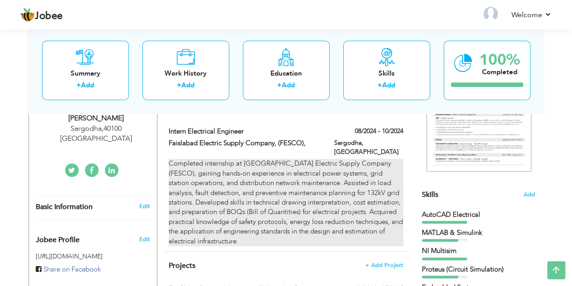
click at [392, 177] on div "Completed internship at [GEOGRAPHIC_DATA] Electric Supply Company (FESCO), gain…" at bounding box center [286, 202] width 234 height 87
type input "Intern Electrical Engineer"
type input "Faislabad Electric Supply Company, (FESCO),"
type input "08/2024"
type input "10/2024"
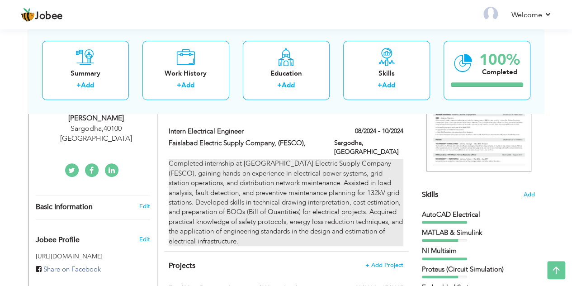
type input "[GEOGRAPHIC_DATA]"
type input "Sargodha"
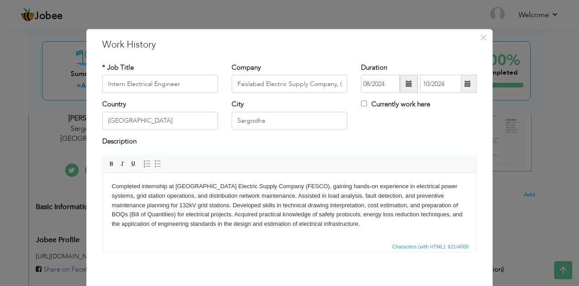
click at [304, 189] on body "Completed internship at Faisalabad Electric Supply Company (FESCO), gaining han…" at bounding box center [289, 205] width 355 height 47
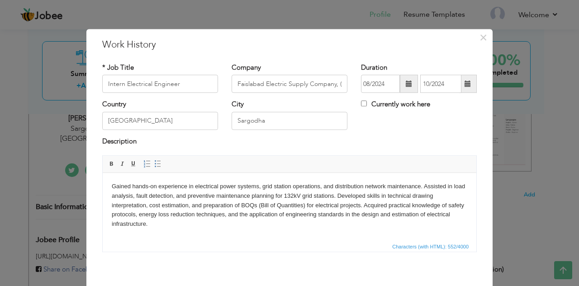
click at [305, 206] on body "Gained hands-on experience in electrical power systems, grid station operations…" at bounding box center [289, 205] width 355 height 47
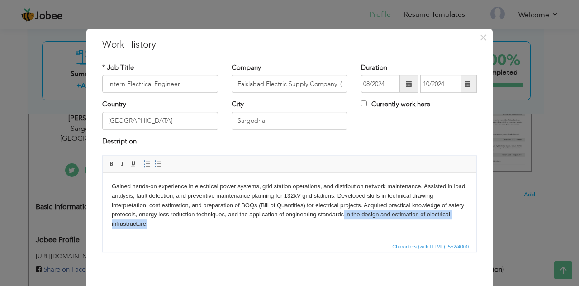
drag, startPoint x: 343, startPoint y: 214, endPoint x: 363, endPoint y: 222, distance: 21.3
click at [363, 222] on body "Gained hands-on experience in electrical power systems, grid station operations…" at bounding box center [289, 205] width 355 height 47
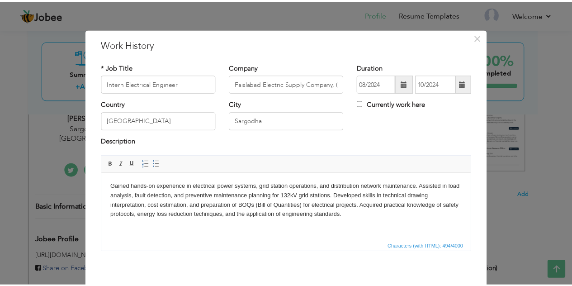
scroll to position [39, 0]
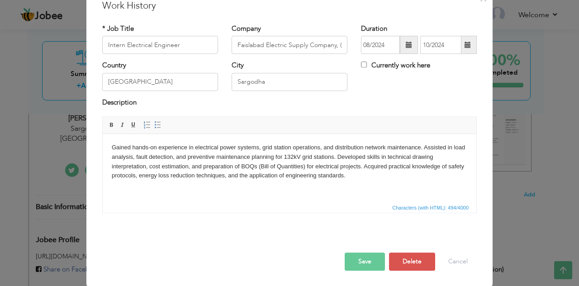
click at [361, 264] on button "Save" at bounding box center [365, 261] width 40 height 18
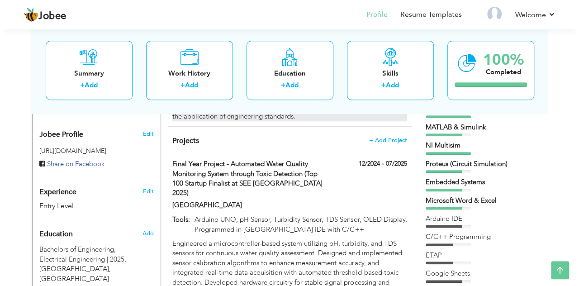
scroll to position [331, 0]
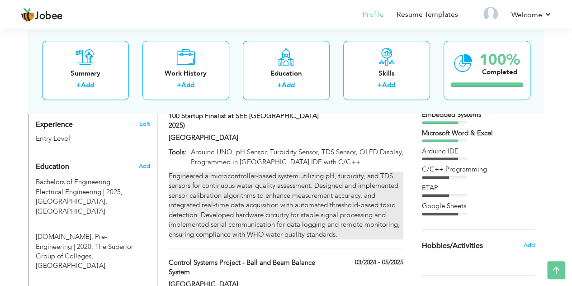
click at [394, 171] on div "Engineered a microcontroller-based system utilizing pH, turbidity, and TDS sens…" at bounding box center [286, 205] width 234 height 68
type input "Final Year Project - Automated Water Quality Monitoring System through Toxic De…"
type input "[GEOGRAPHIC_DATA]"
type input "12/2024"
type input "07/2025"
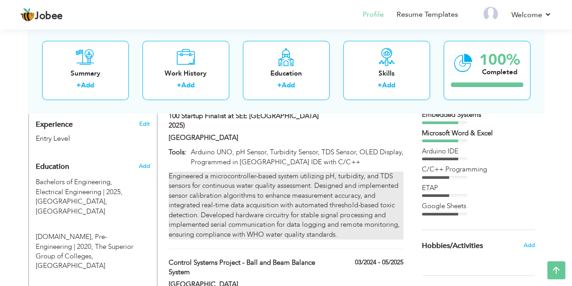
type input "Arduino UNO, pH Sensor, Turbidity Sensor, TDS Sensor, OLED Display, Programmed …"
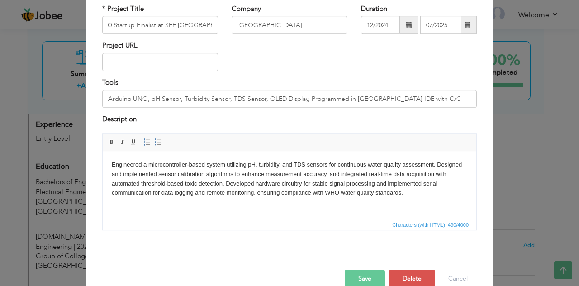
scroll to position [0, 0]
click at [158, 176] on body "Engineered a microcontroller-based system utilizing pH, turbidity, and TDS sens…" at bounding box center [289, 179] width 355 height 38
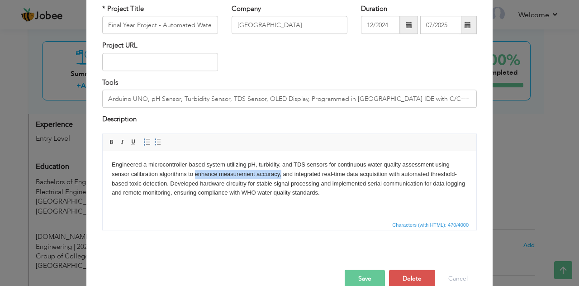
drag, startPoint x: 282, startPoint y: 174, endPoint x: 196, endPoint y: 175, distance: 85.9
click at [196, 175] on body "Engineered a microcontroller-based system utilizing pH, turbidity, and TDS sens…" at bounding box center [289, 179] width 355 height 38
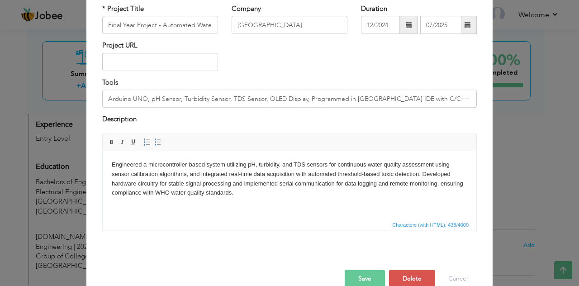
click at [241, 196] on body "Engineered a microcontroller-based system utilizing pH, turbidity, and TDS sens…" at bounding box center [289, 179] width 355 height 38
click at [159, 184] on body "Engineered a microcontroller-based system utilizing pH, turbidity, and TDS sens…" at bounding box center [289, 179] width 355 height 38
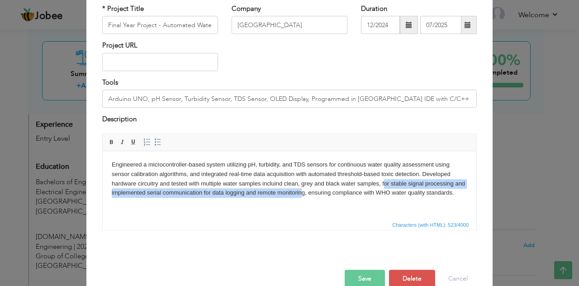
drag, startPoint x: 383, startPoint y: 183, endPoint x: 302, endPoint y: 206, distance: 83.7
click at [302, 206] on html "Engineered a microcontroller-based system utilizing pH, turbidity, and TDS sens…" at bounding box center [289, 179] width 373 height 56
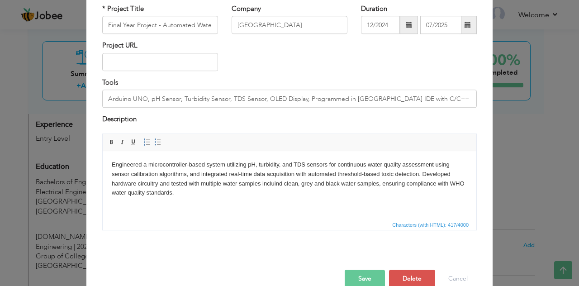
click at [302, 206] on html "Engineered a microcontroller-based system utilizing pH, turbidity, and TDS sens…" at bounding box center [289, 179] width 373 height 56
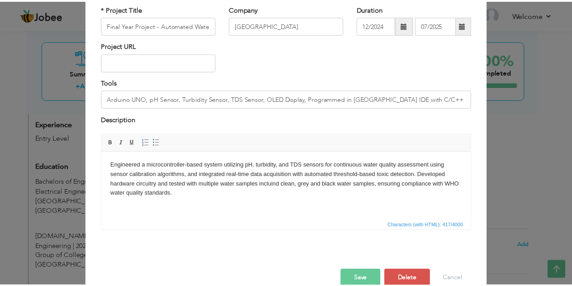
scroll to position [76, 0]
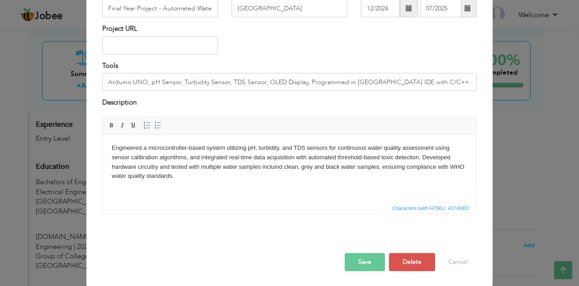
click at [369, 256] on button "Save" at bounding box center [365, 262] width 40 height 18
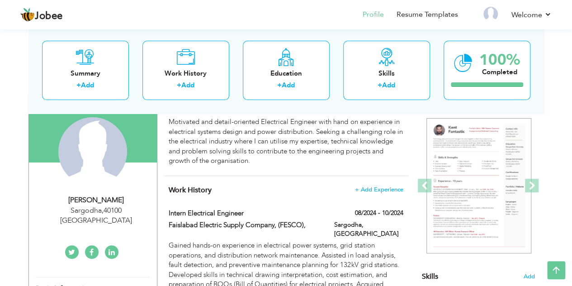
scroll to position [14, 0]
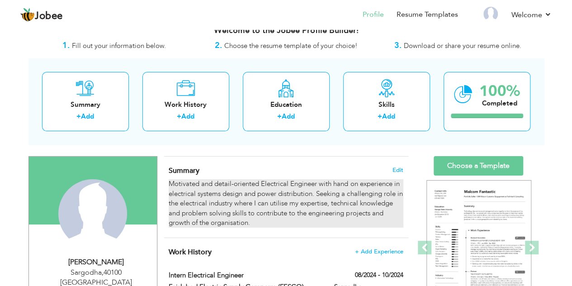
click at [301, 192] on div "Motivated and detail-oriented Electrical Engineer with hand on experience in el…" at bounding box center [286, 203] width 234 height 48
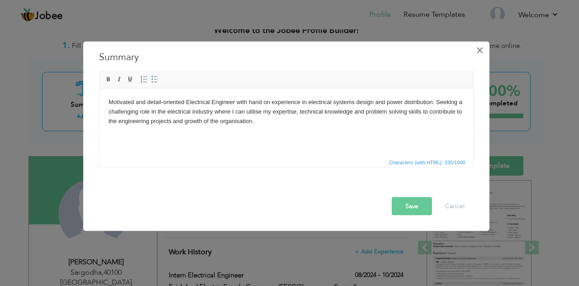
click at [476, 47] on span "×" at bounding box center [480, 50] width 8 height 16
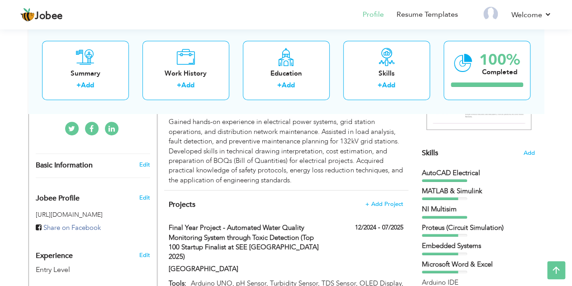
scroll to position [197, 0]
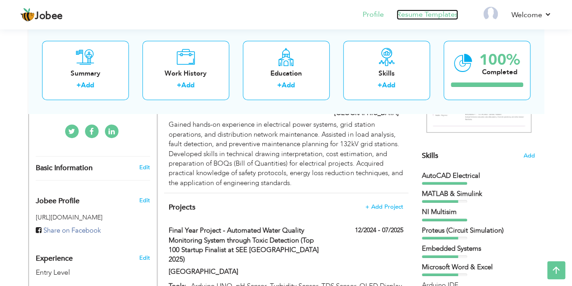
click at [430, 13] on link "Resume Templates" at bounding box center [427, 14] width 61 height 10
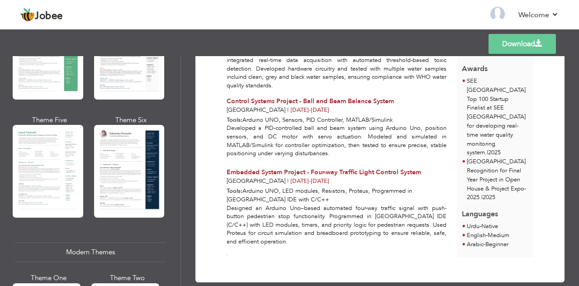
scroll to position [232, 0]
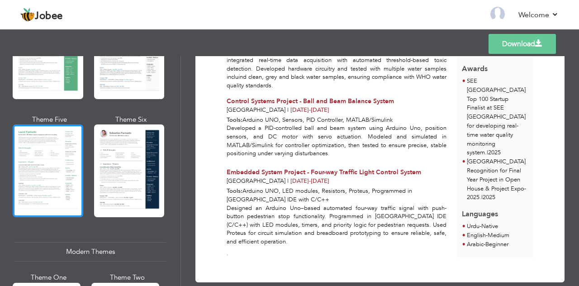
click at [53, 183] on div at bounding box center [48, 170] width 71 height 93
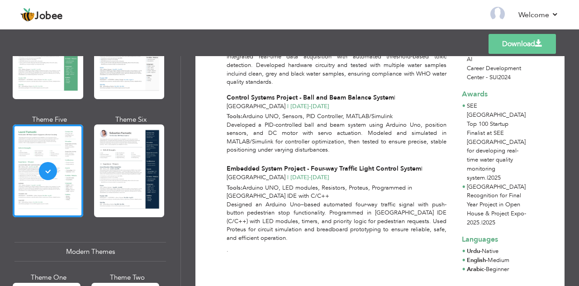
scroll to position [384, 0]
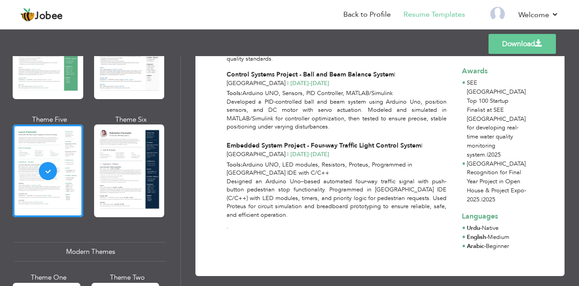
click at [513, 40] on link "Download" at bounding box center [521, 44] width 67 height 20
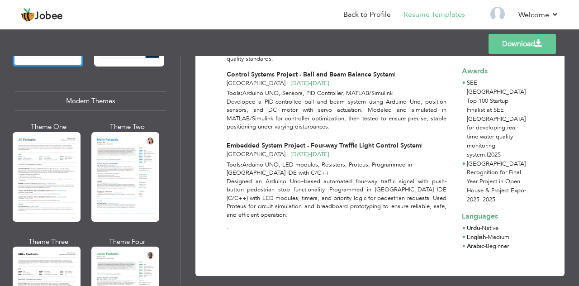
scroll to position [458, 0]
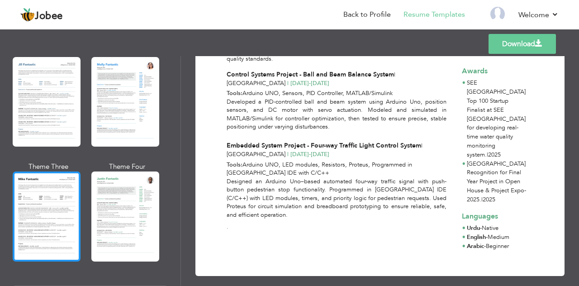
click at [28, 230] on div at bounding box center [47, 216] width 68 height 90
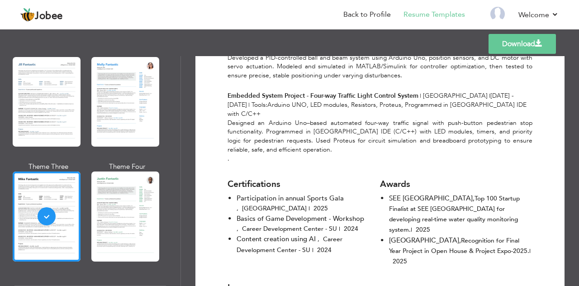
scroll to position [554, 0]
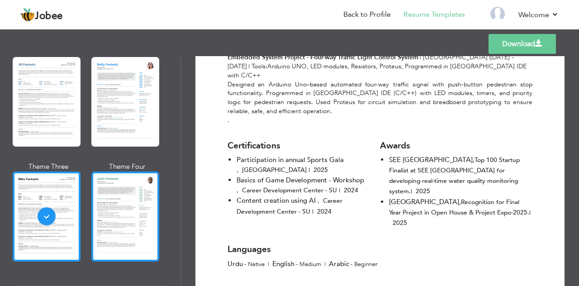
click at [122, 180] on div at bounding box center [125, 216] width 68 height 90
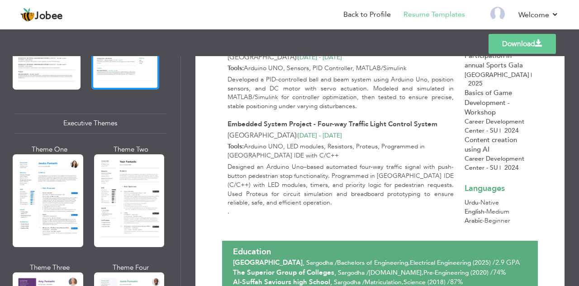
scroll to position [630, 0]
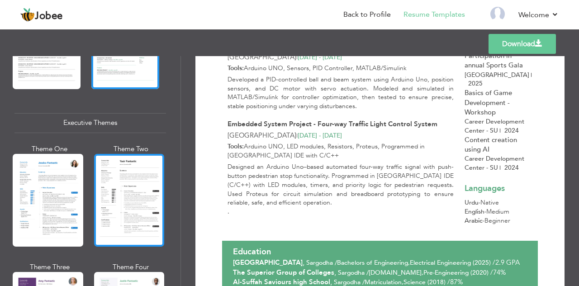
click at [118, 196] on div at bounding box center [129, 200] width 71 height 93
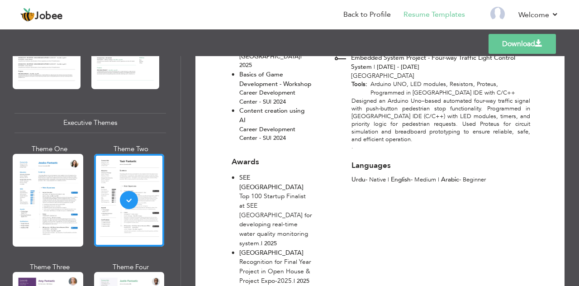
scroll to position [521, 0]
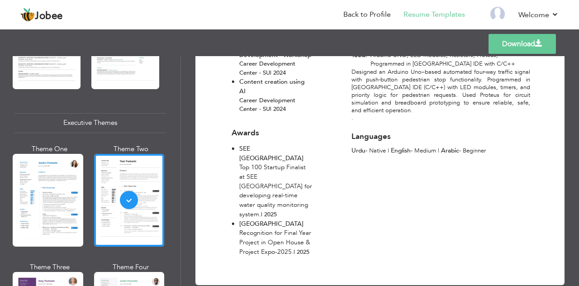
click at [500, 36] on link "Download" at bounding box center [521, 44] width 67 height 20
